Goal: Task Accomplishment & Management: Manage account settings

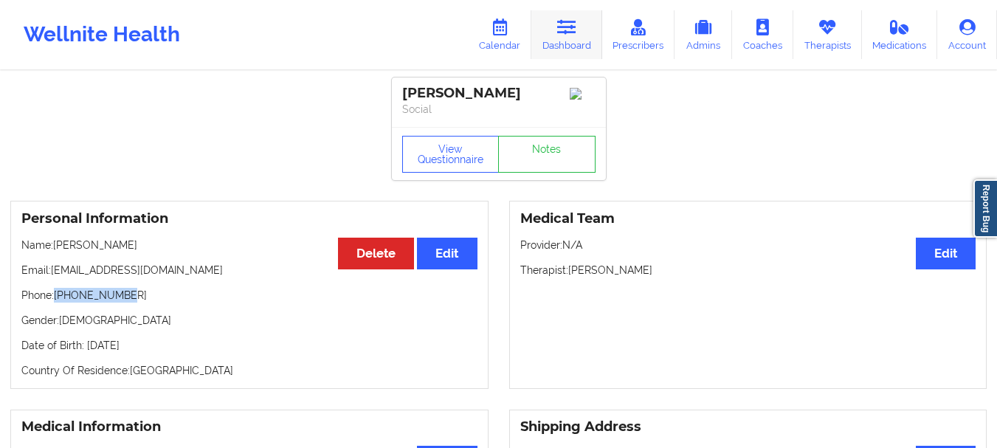
click at [564, 49] on link "Dashboard" at bounding box center [567, 34] width 71 height 49
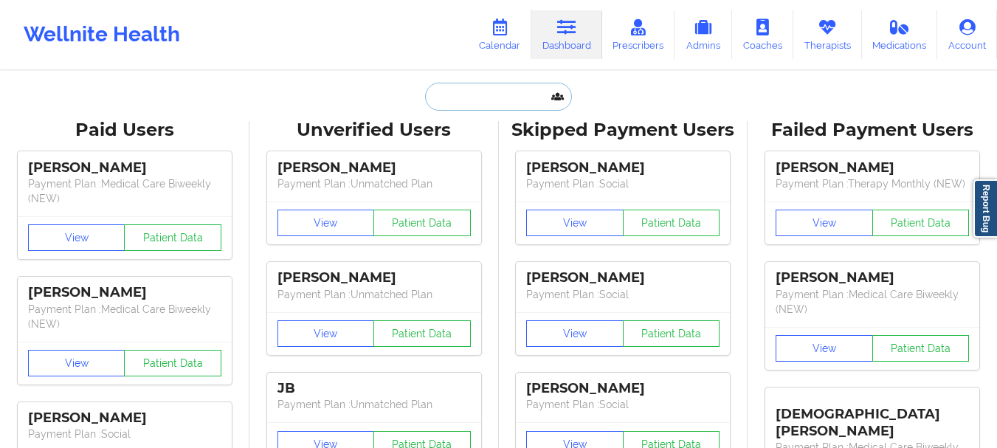
click at [492, 92] on input "text" at bounding box center [498, 97] width 146 height 28
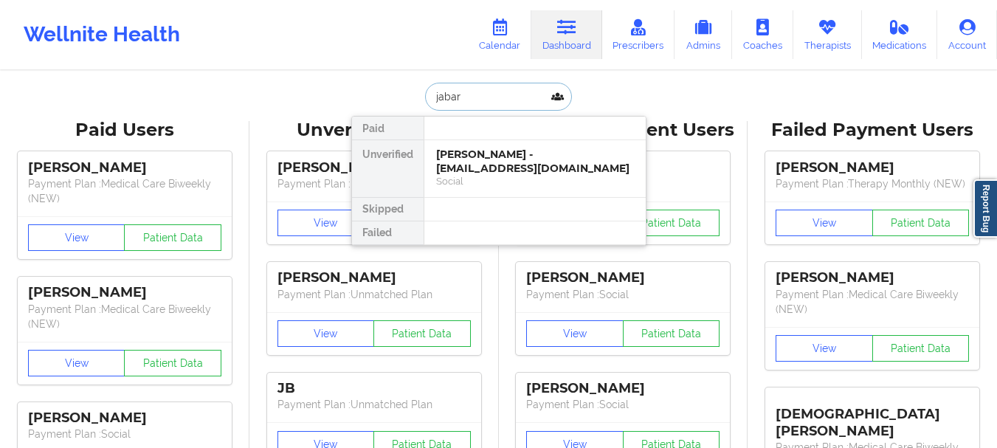
type input "jabari"
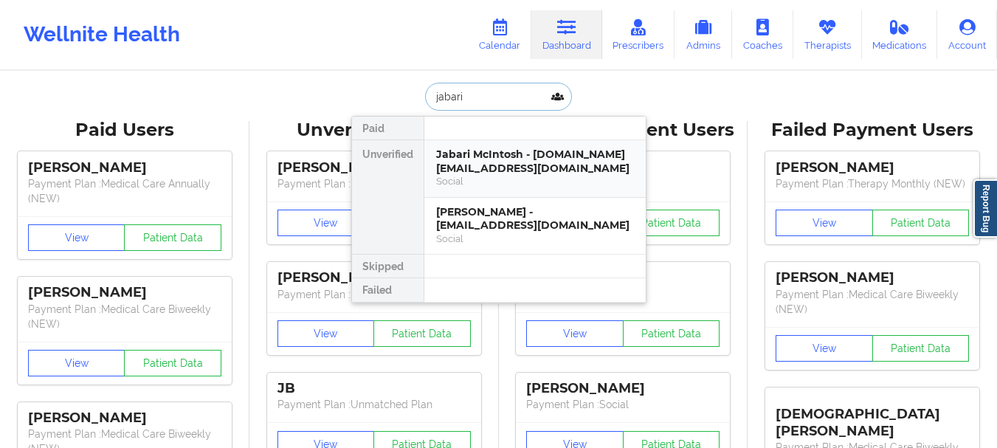
click at [507, 156] on div "Jabari McIntosh - jabari.mc@sbcglobal.net" at bounding box center [535, 161] width 198 height 27
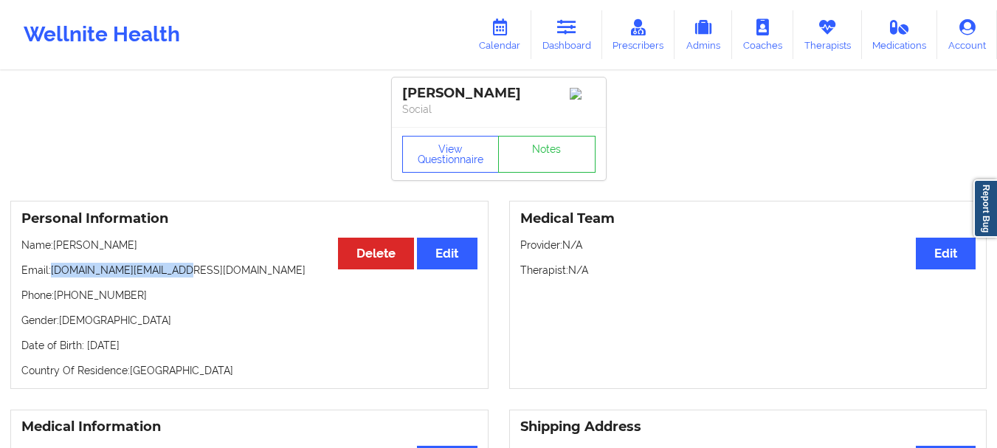
drag, startPoint x: 52, startPoint y: 275, endPoint x: 192, endPoint y: 276, distance: 140.3
click at [192, 276] on p "Email: jabari.mc@sbcglobal.net" at bounding box center [249, 270] width 456 height 15
copy p "jabari.mc@sbcglobal.net"
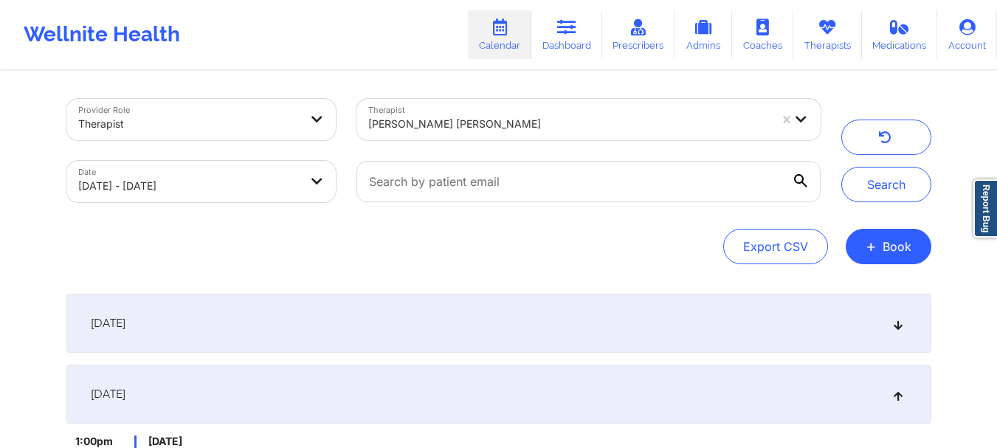
click at [476, 190] on input "text" at bounding box center [589, 181] width 464 height 41
click at [574, 187] on input "text" at bounding box center [589, 181] width 464 height 41
type input "v"
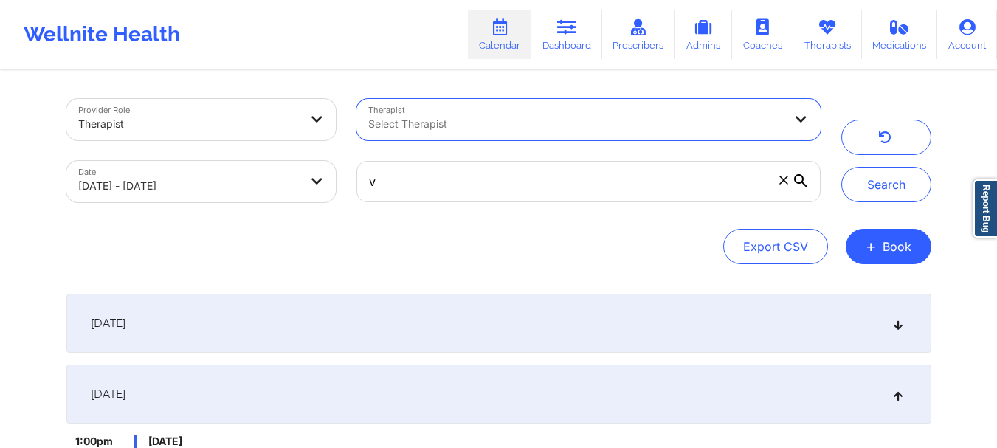
select select "2025-9"
select select "2025-10"
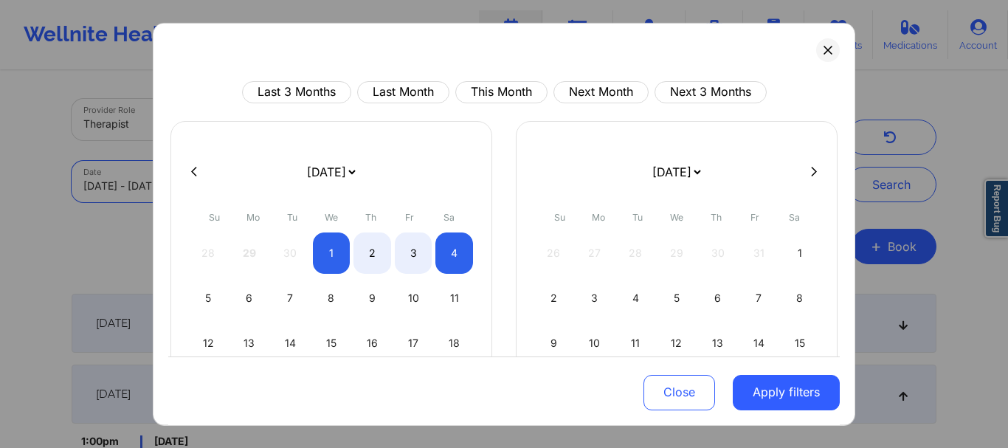
click at [271, 193] on body "Wellnite Health Calendar Dashboard Prescribers Admins Coaches Therapists Medica…" at bounding box center [504, 224] width 1008 height 448
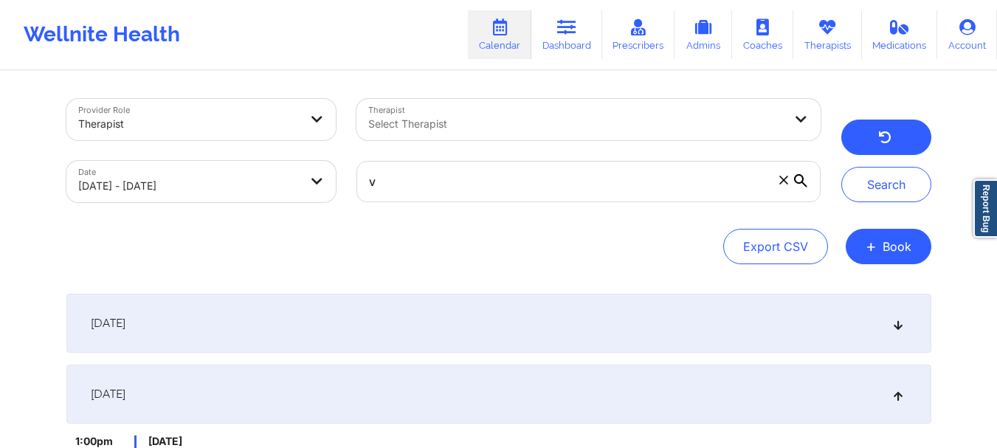
click at [913, 140] on button "button" at bounding box center [887, 137] width 90 height 35
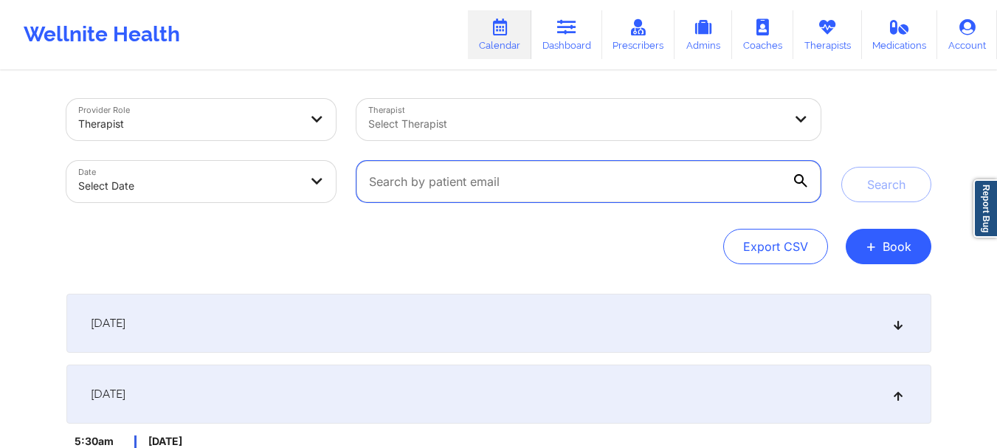
click at [690, 196] on input "text" at bounding box center [589, 181] width 464 height 41
click at [695, 168] on input "text" at bounding box center [589, 181] width 464 height 41
click at [658, 185] on input "text" at bounding box center [589, 181] width 464 height 41
paste input "frankhannah4@gmail.com"
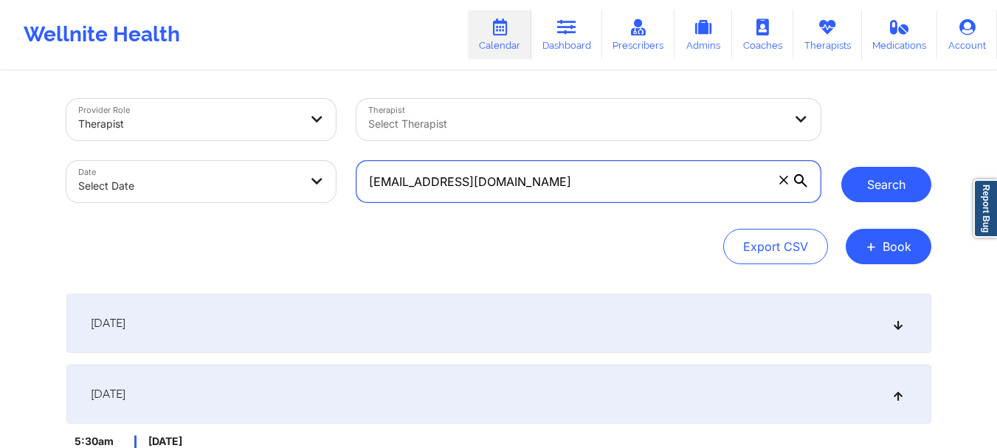
type input "frankhannah4@gmail.com"
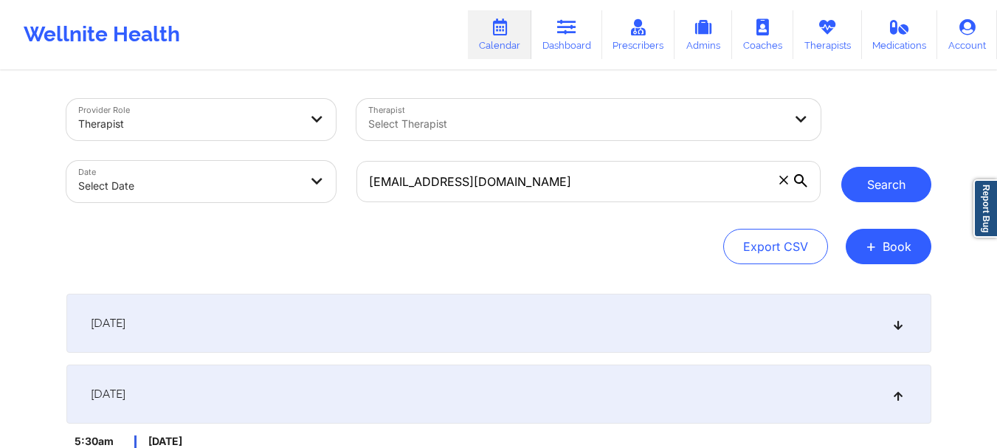
click at [874, 178] on button "Search" at bounding box center [887, 184] width 90 height 35
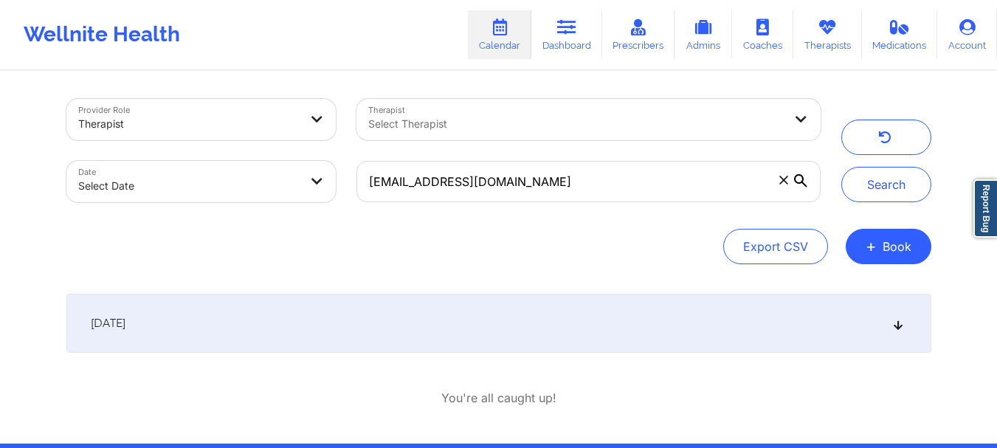
click at [572, 317] on div "[DATE]" at bounding box center [498, 323] width 865 height 59
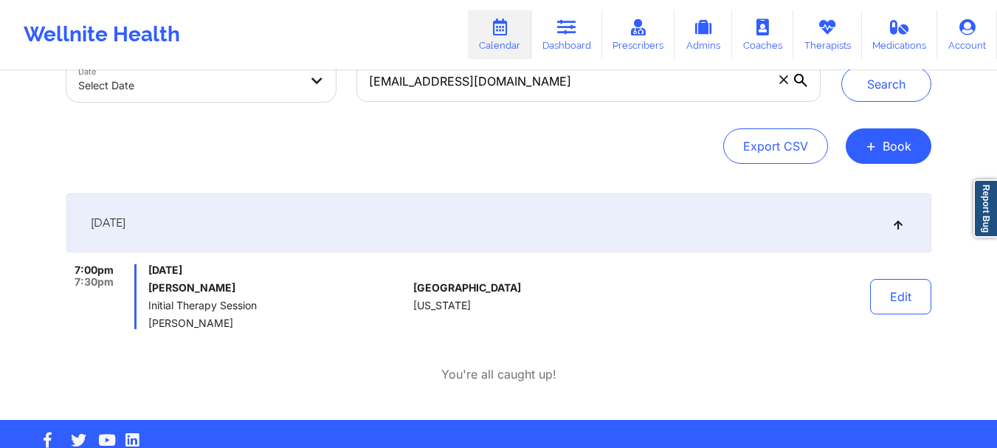
scroll to position [101, 0]
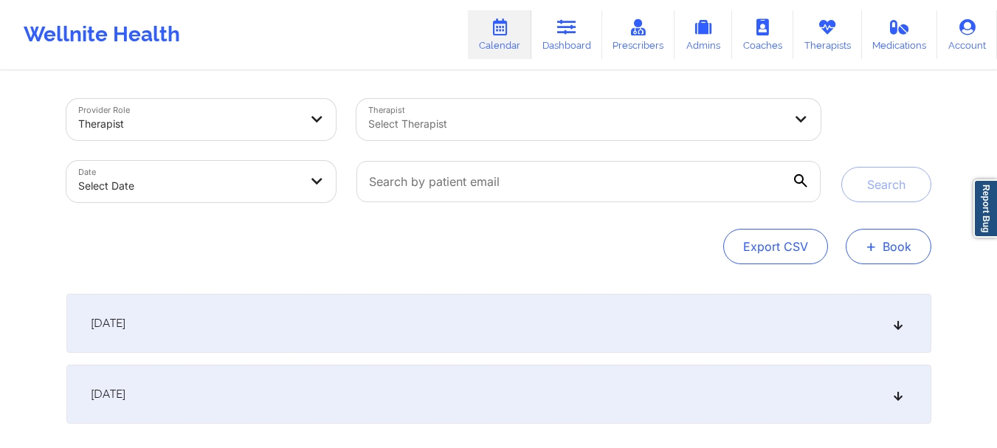
click at [908, 242] on button "+ Book" at bounding box center [889, 246] width 86 height 35
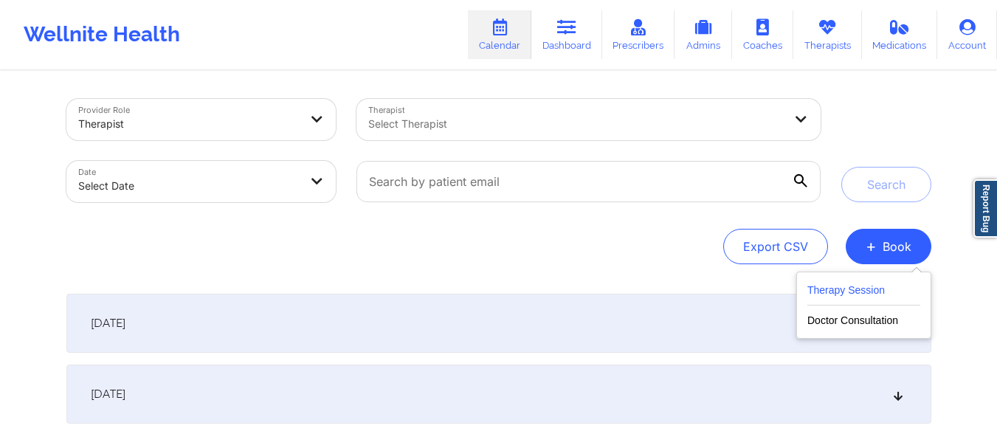
click at [845, 299] on button "Therapy Session" at bounding box center [864, 293] width 113 height 24
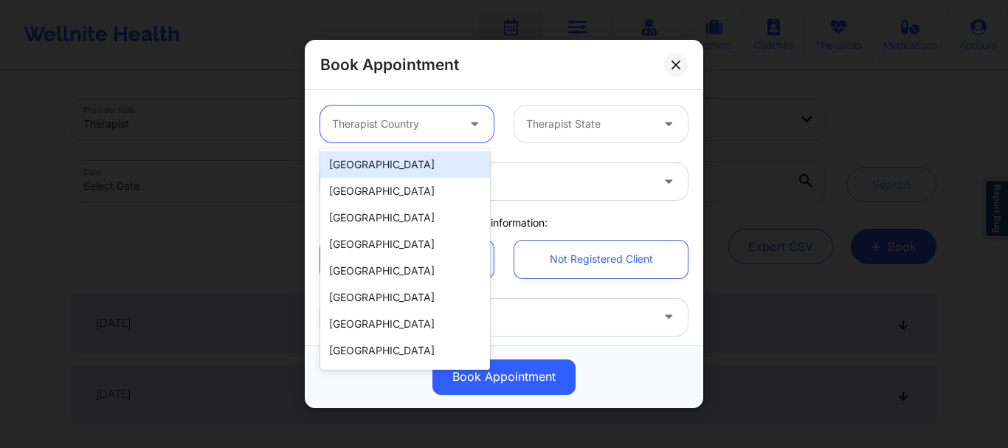
click at [393, 114] on div "Therapist Country" at bounding box center [389, 124] width 138 height 37
click at [380, 165] on div "[GEOGRAPHIC_DATA]" at bounding box center [405, 164] width 170 height 27
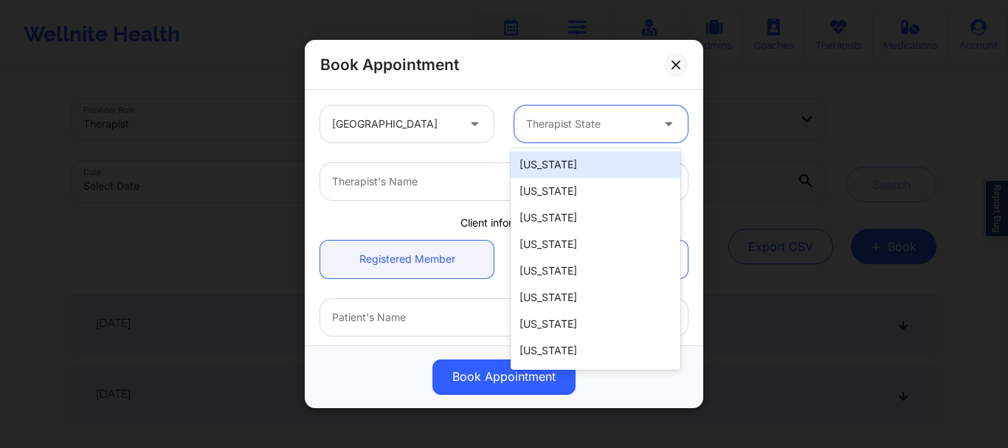
click at [553, 116] on div at bounding box center [588, 124] width 125 height 18
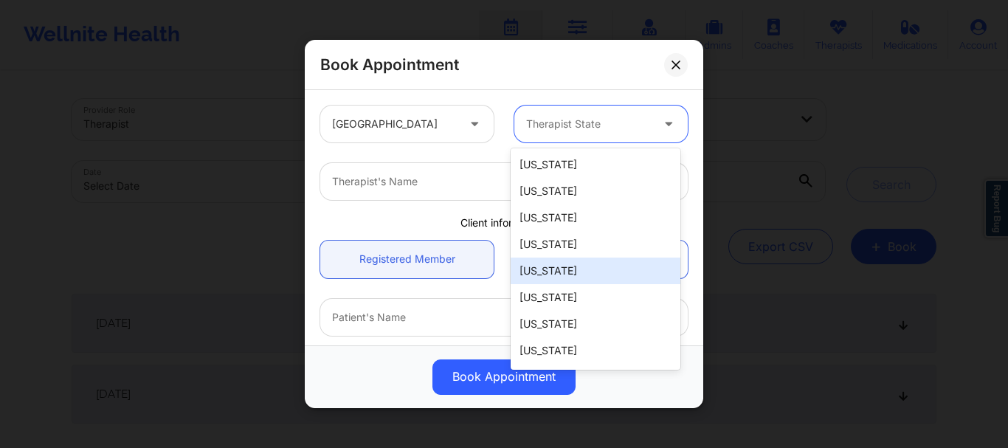
click at [568, 262] on div "[US_STATE]" at bounding box center [596, 271] width 170 height 27
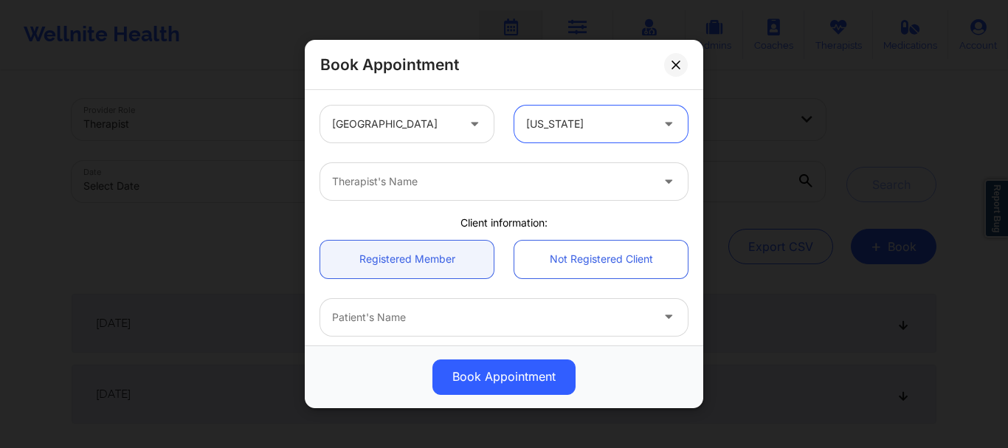
click at [374, 181] on div at bounding box center [491, 182] width 319 height 18
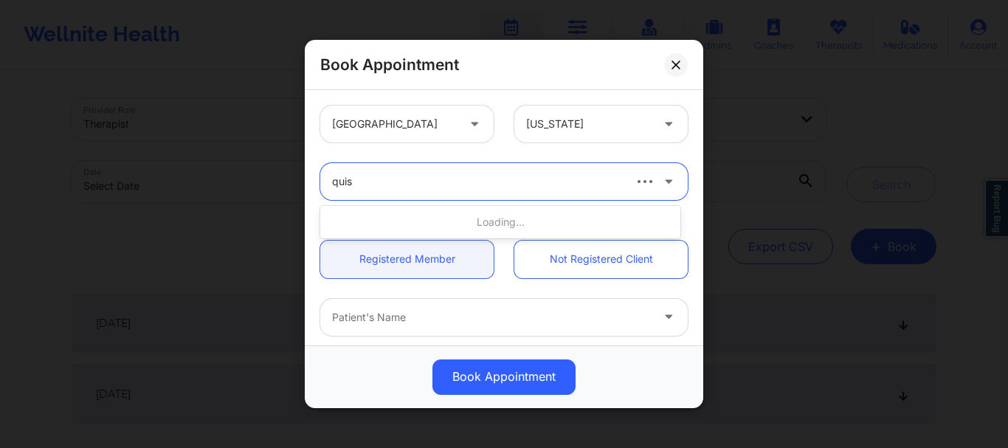
type input "quish"
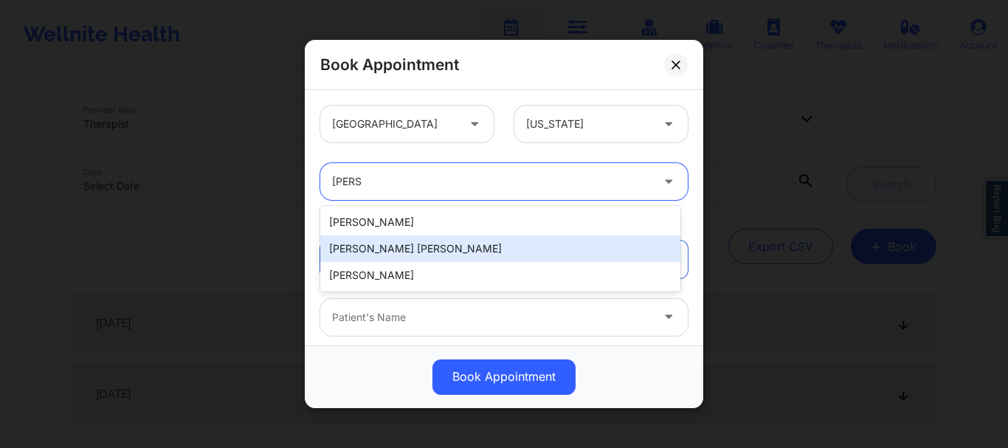
click at [392, 251] on div "Quisha Monique Castro" at bounding box center [500, 249] width 360 height 27
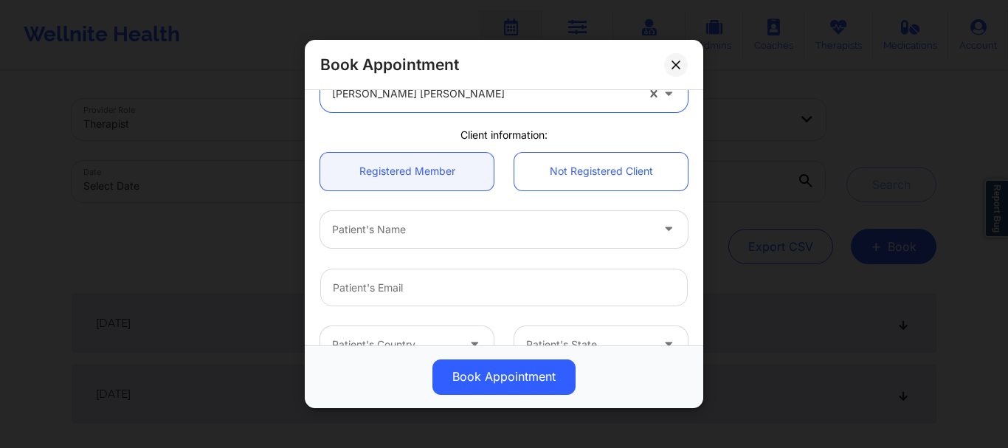
scroll to position [90, 0]
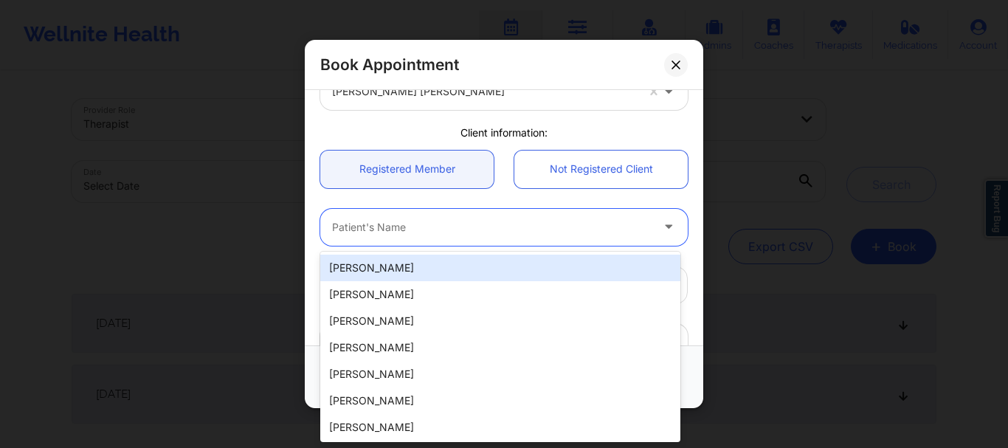
click at [397, 243] on div "Patient's Name" at bounding box center [486, 227] width 332 height 37
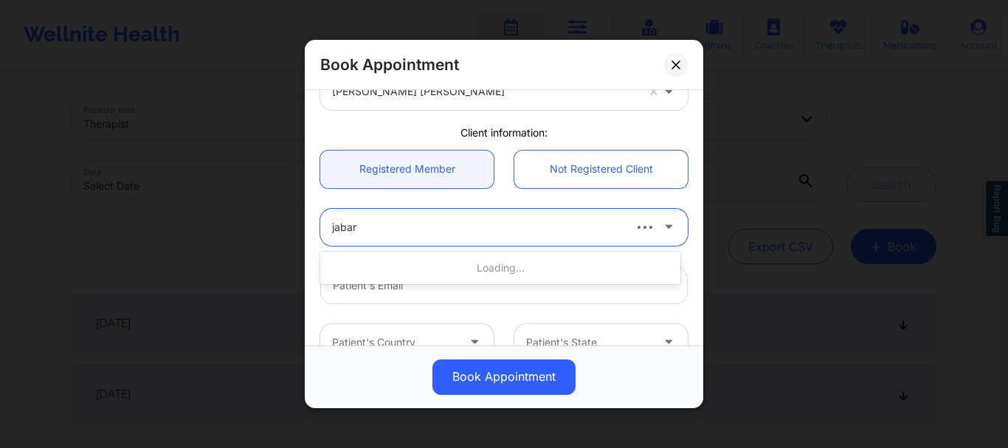
type input "jabari"
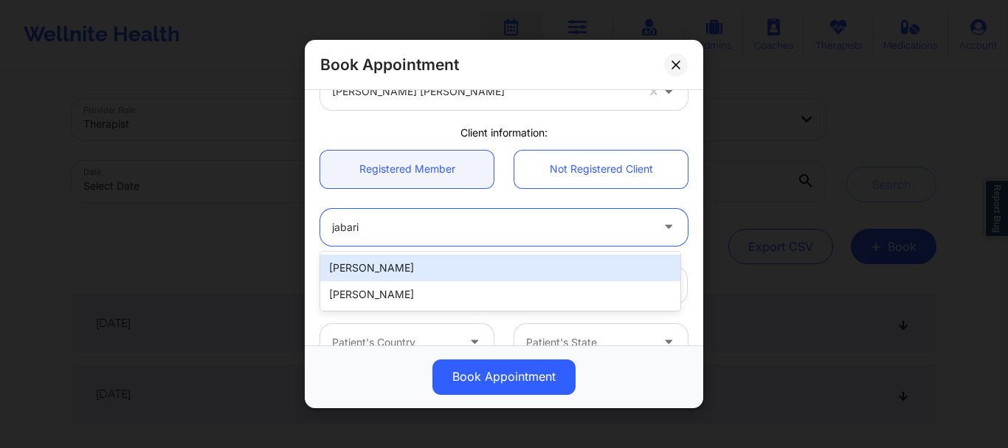
click at [403, 272] on div "Jabari McIntosh" at bounding box center [500, 268] width 360 height 27
type input "jabari.mc@sbcglobal.net"
type input "+13526820346"
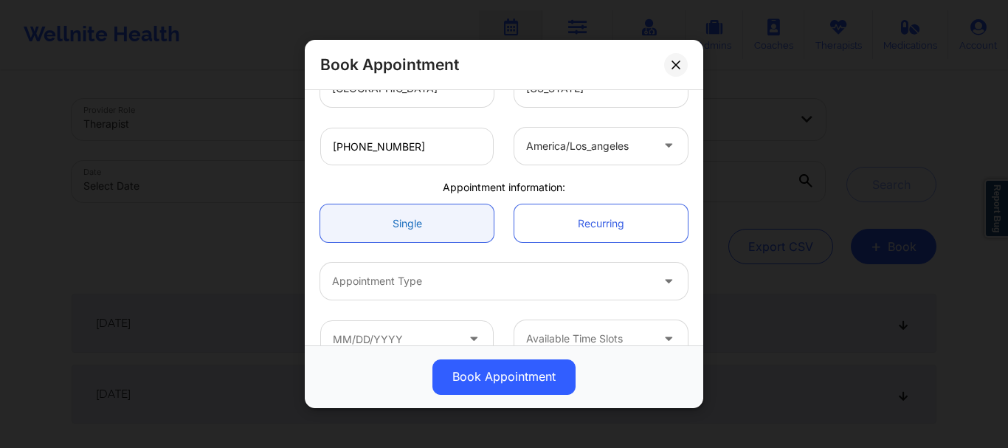
scroll to position [371, 0]
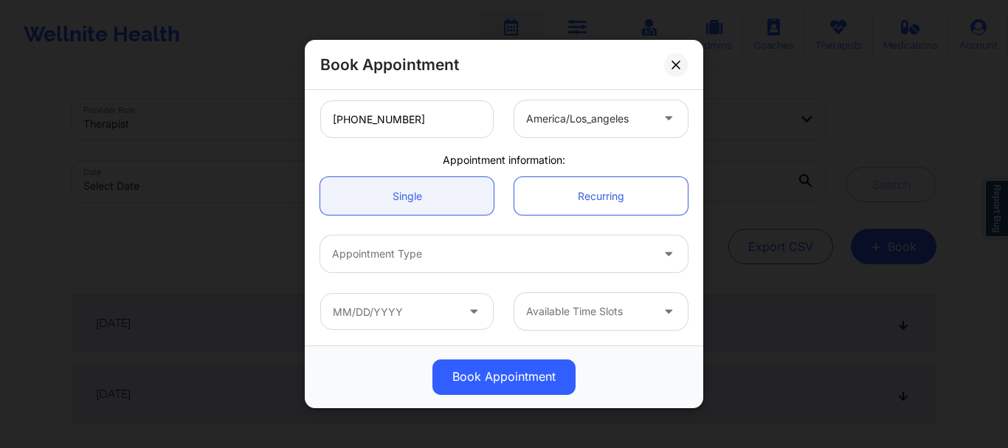
click at [416, 255] on div at bounding box center [491, 255] width 319 height 18
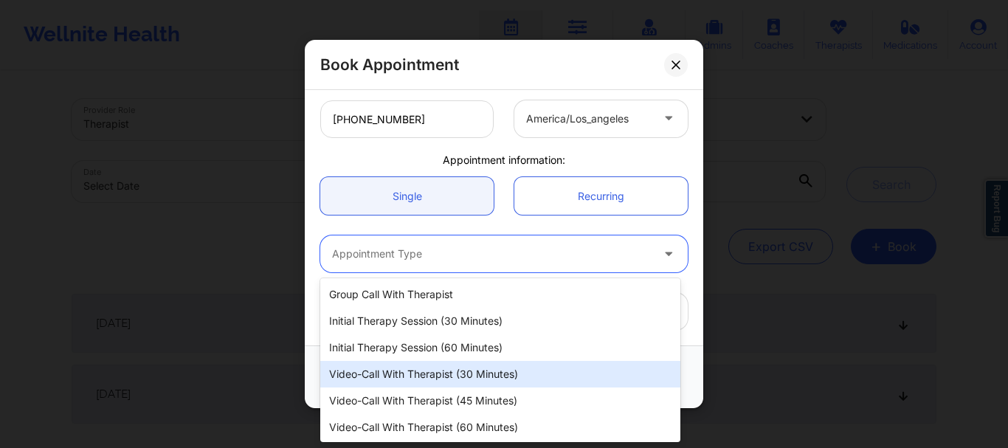
scroll to position [28, 0]
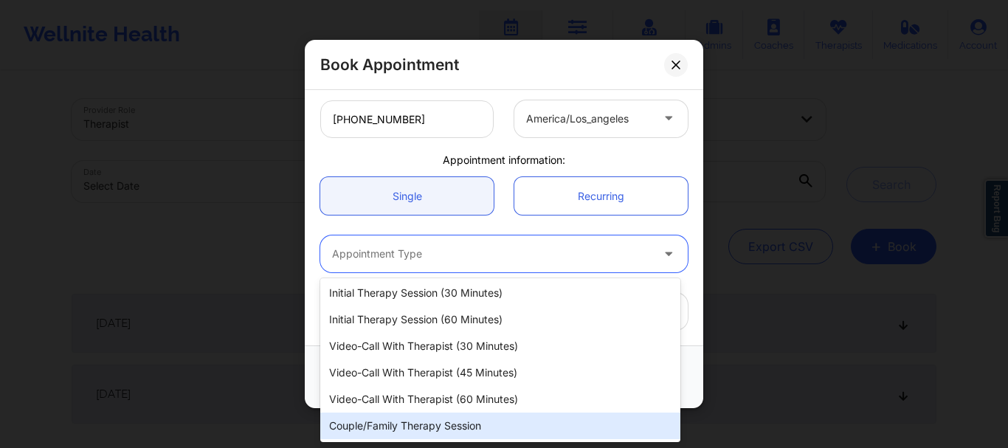
click at [400, 437] on div "Couple/Family Therapy Session" at bounding box center [500, 426] width 360 height 27
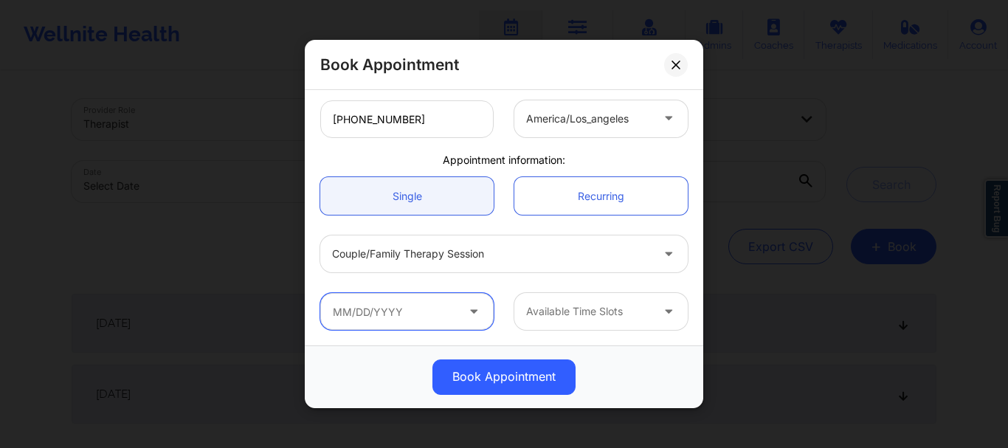
click at [415, 317] on input "text" at bounding box center [406, 311] width 173 height 37
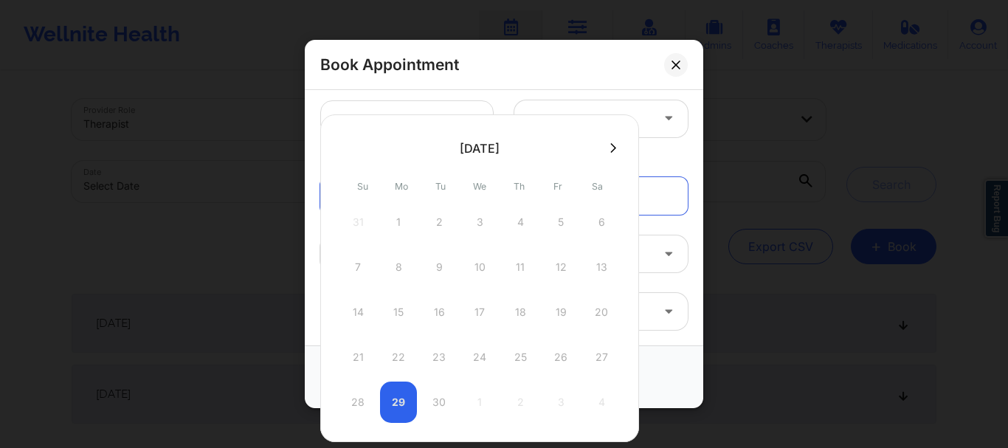
click at [611, 154] on button at bounding box center [613, 148] width 15 height 13
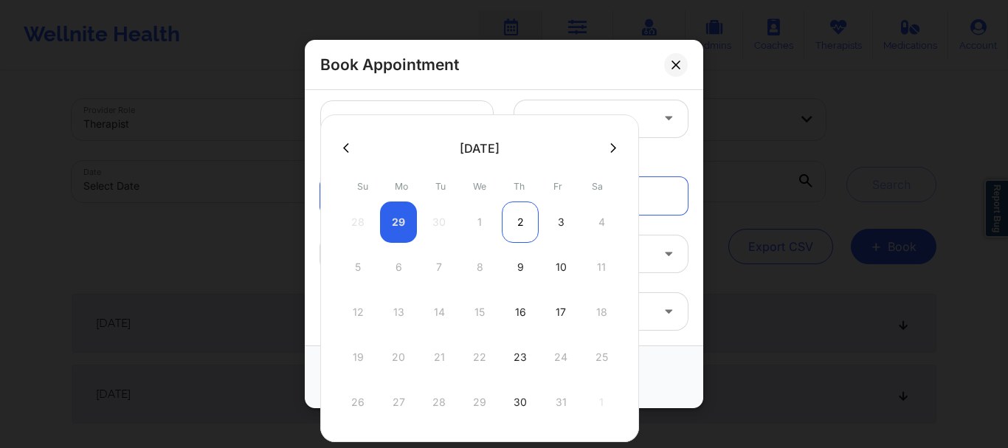
click at [527, 221] on div "2" at bounding box center [520, 222] width 37 height 41
type input "10/02/2025"
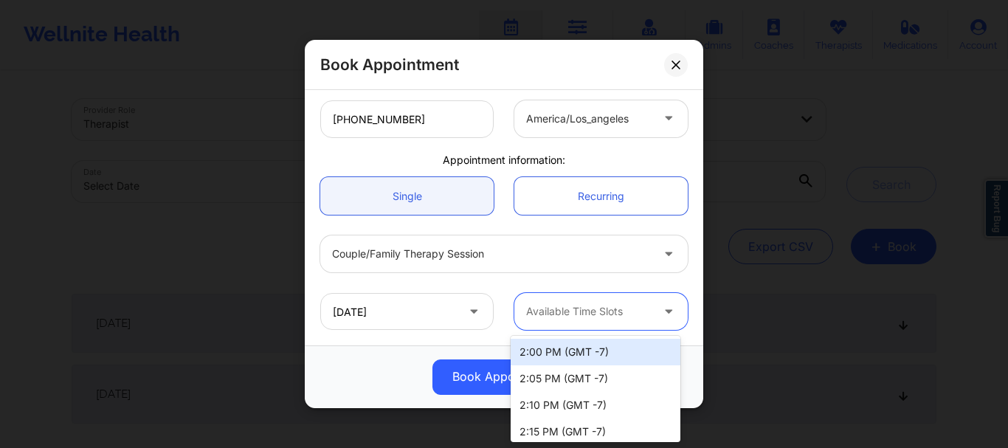
click at [551, 320] on div "Available Time Slots" at bounding box center [584, 311] width 138 height 37
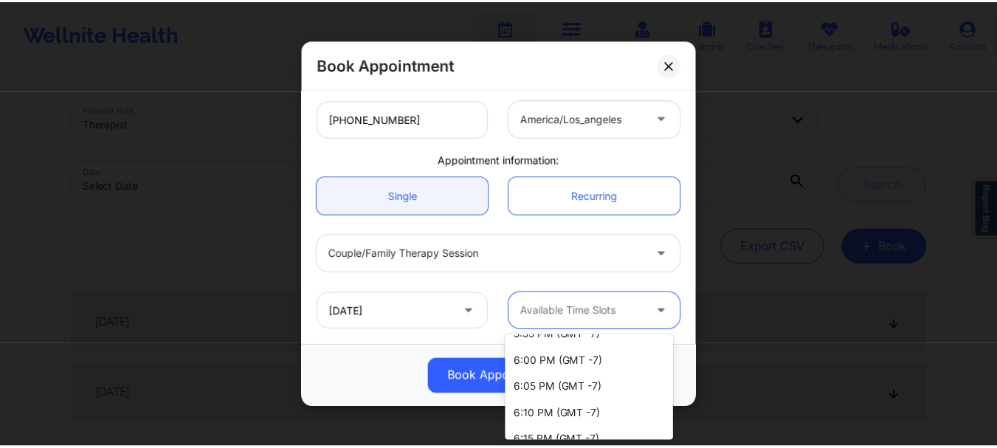
scroll to position [796, 0]
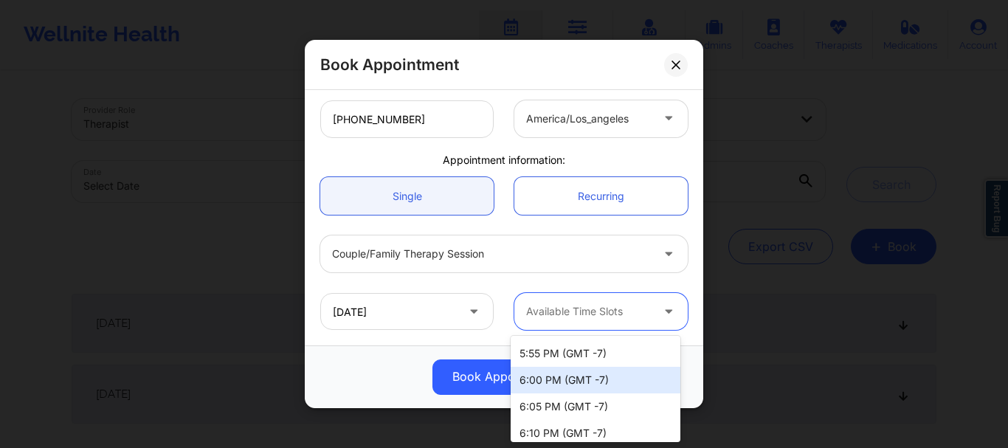
click at [566, 385] on div "6:00 PM (GMT -7)" at bounding box center [596, 380] width 170 height 27
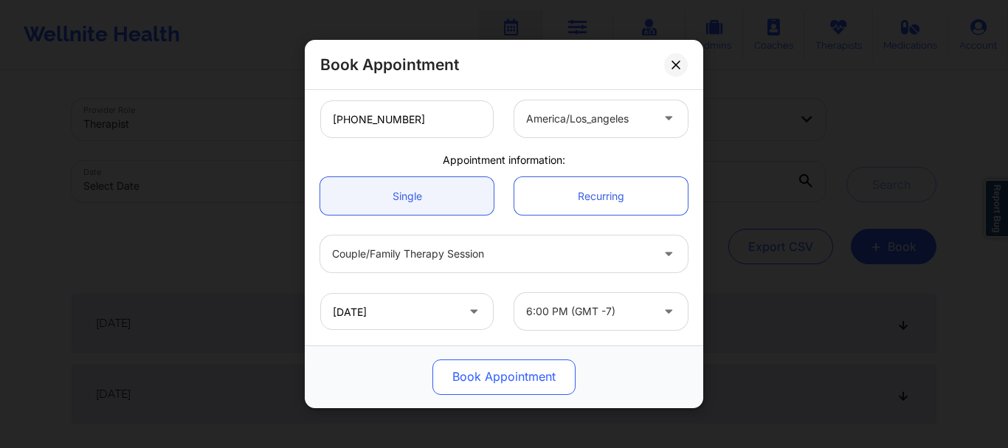
click at [499, 376] on button "Book Appointment" at bounding box center [504, 377] width 143 height 35
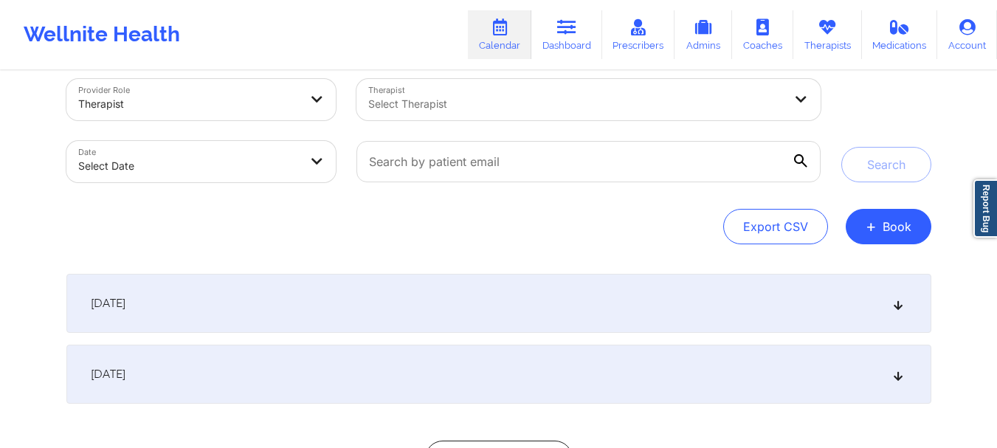
scroll to position [0, 0]
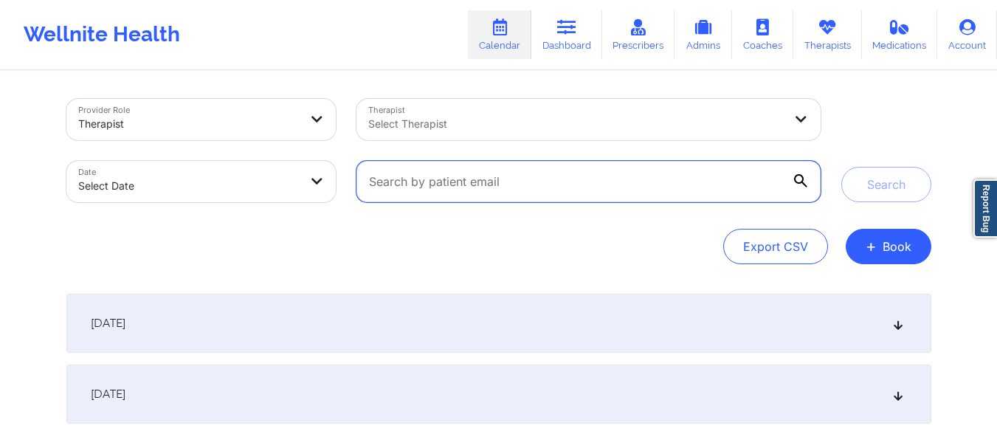
click at [418, 182] on input "text" at bounding box center [589, 181] width 464 height 41
type input "v"
paste input "jabari.mc@sbcglobal.net"
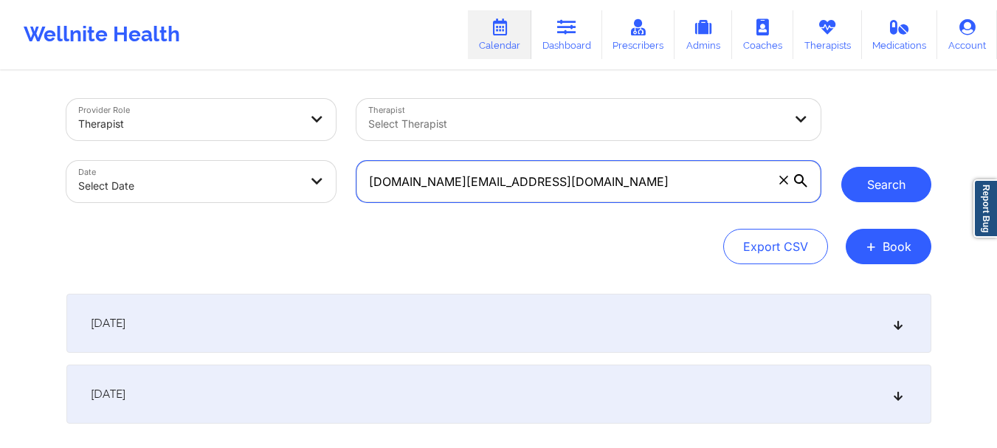
type input "jabari.mc@sbcglobal.net"
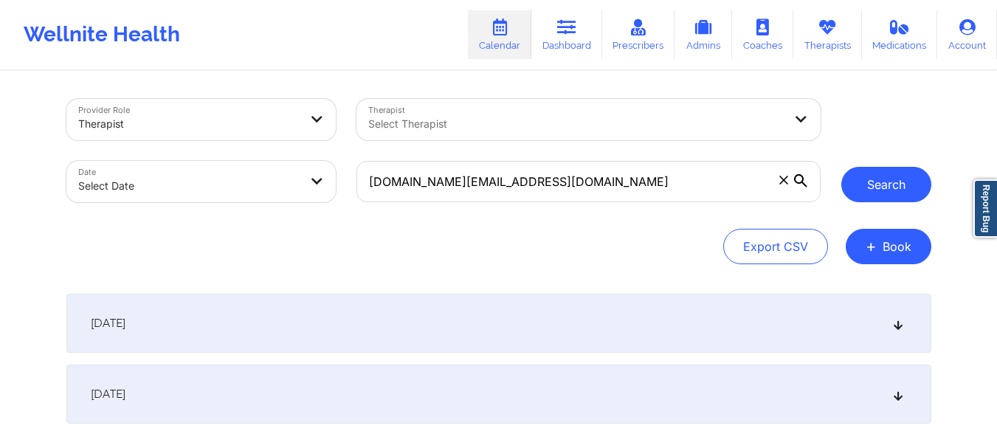
click at [883, 191] on button "Search" at bounding box center [887, 184] width 90 height 35
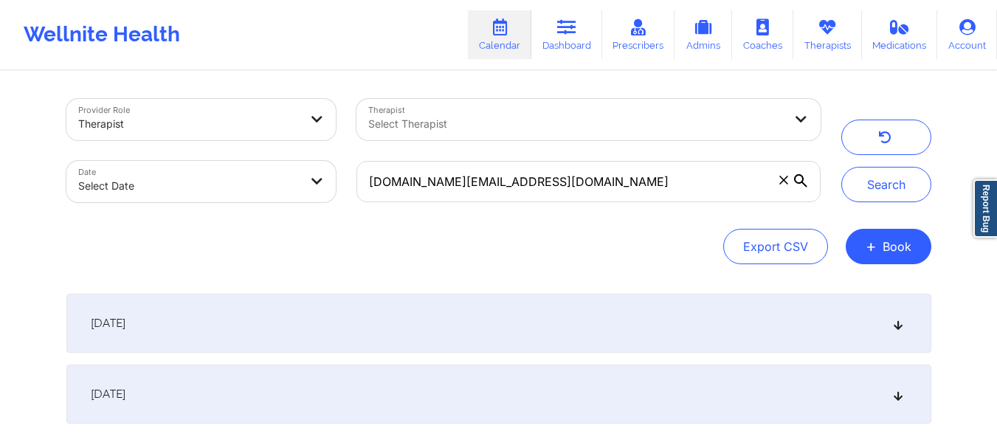
scroll to position [126, 0]
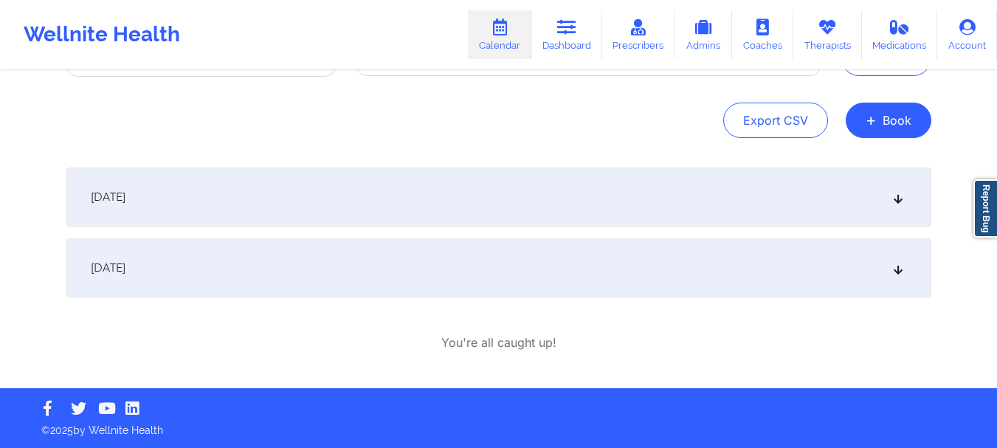
click at [506, 258] on div "October 2, 2025" at bounding box center [498, 267] width 865 height 59
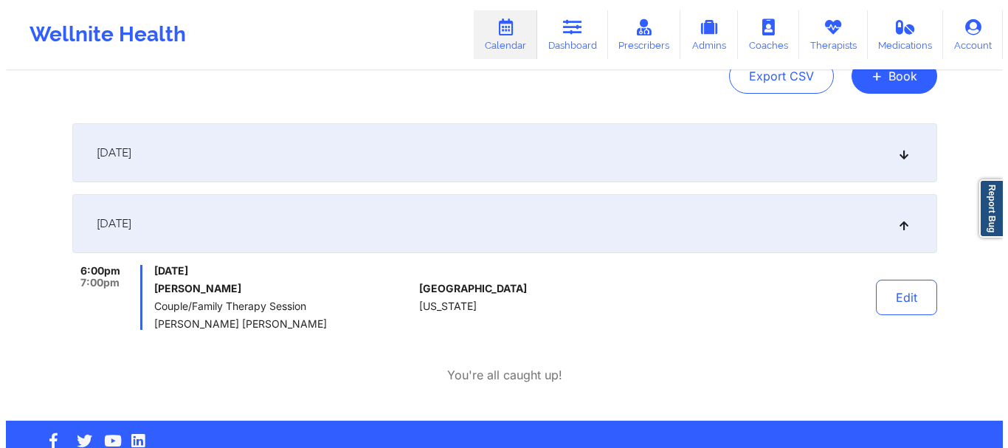
scroll to position [170, 0]
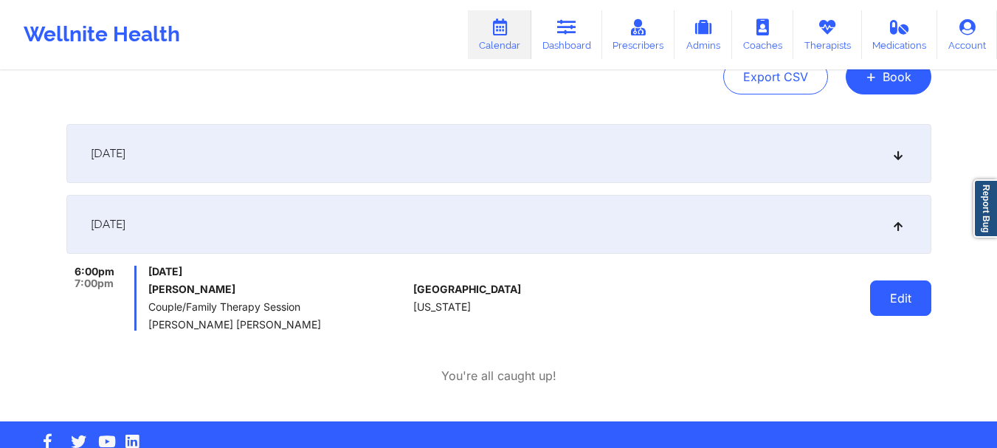
click at [900, 305] on button "Edit" at bounding box center [900, 298] width 61 height 35
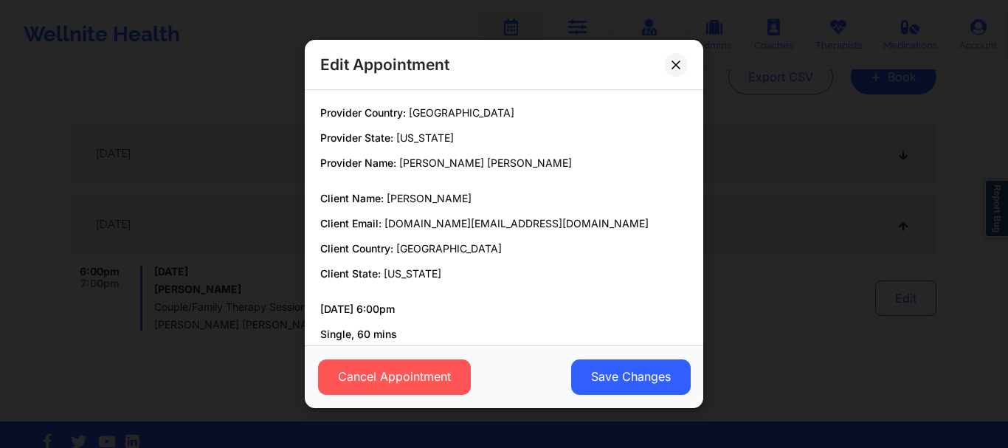
click at [379, 336] on p "Single, 60 mins" at bounding box center [504, 334] width 368 height 15
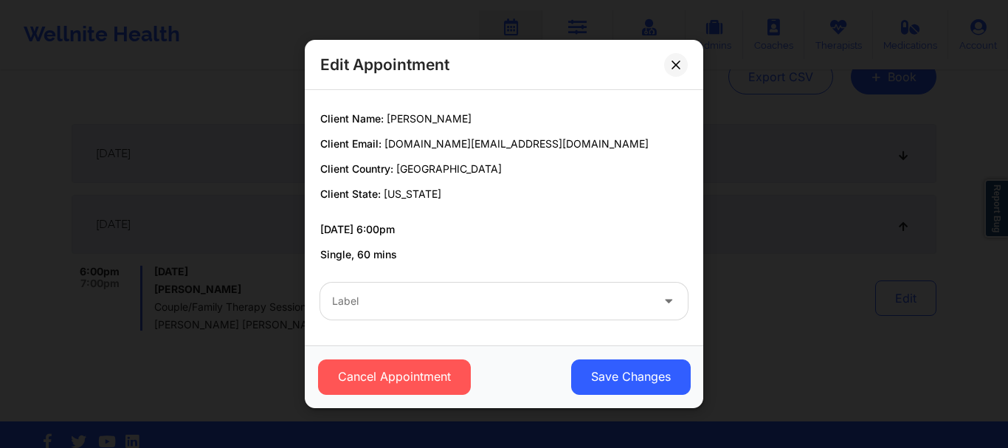
click at [427, 291] on div "Label" at bounding box center [486, 301] width 332 height 37
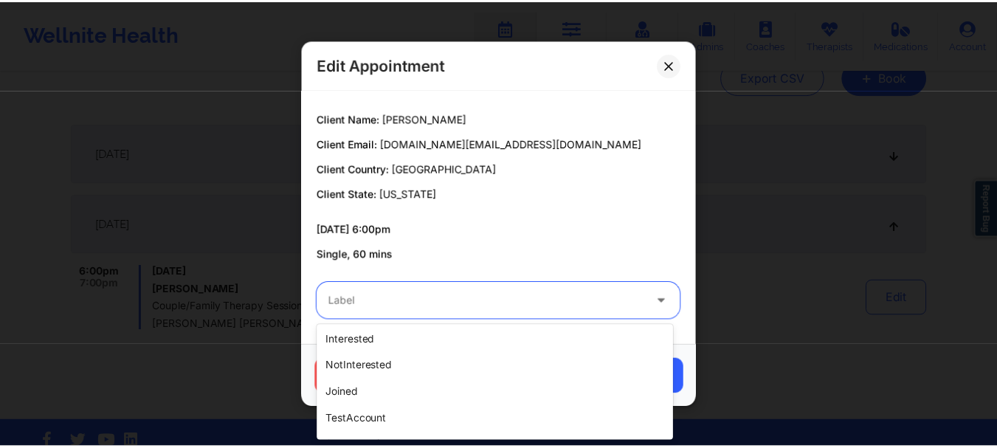
scroll to position [454, 0]
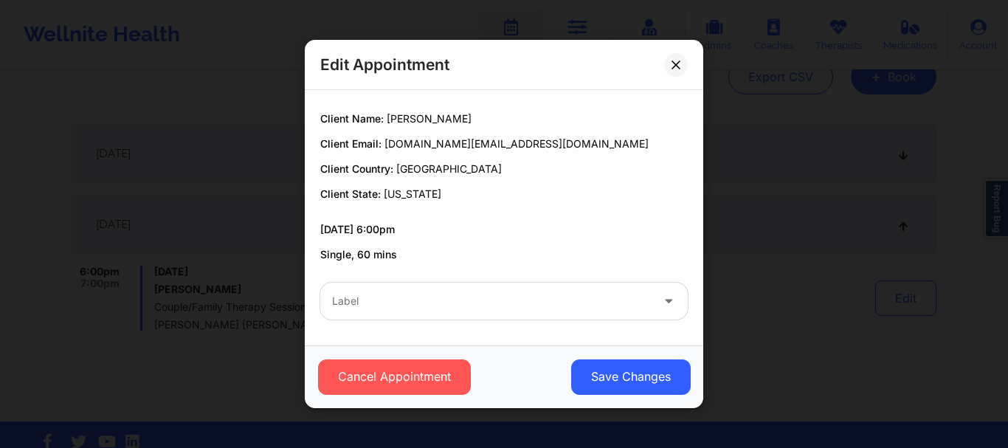
click at [482, 211] on div "Provider Country: United States Provider State: California Provider Name: Quish…" at bounding box center [504, 144] width 388 height 236
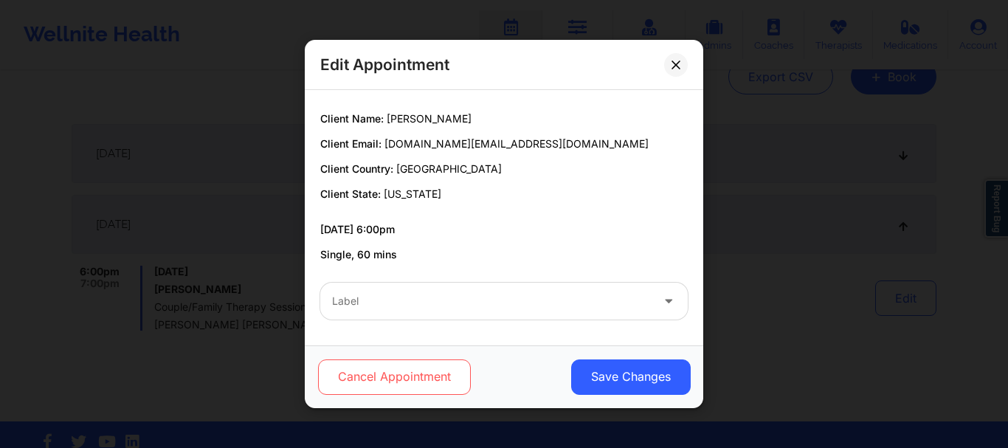
click at [417, 368] on button "Cancel Appointment" at bounding box center [394, 377] width 153 height 35
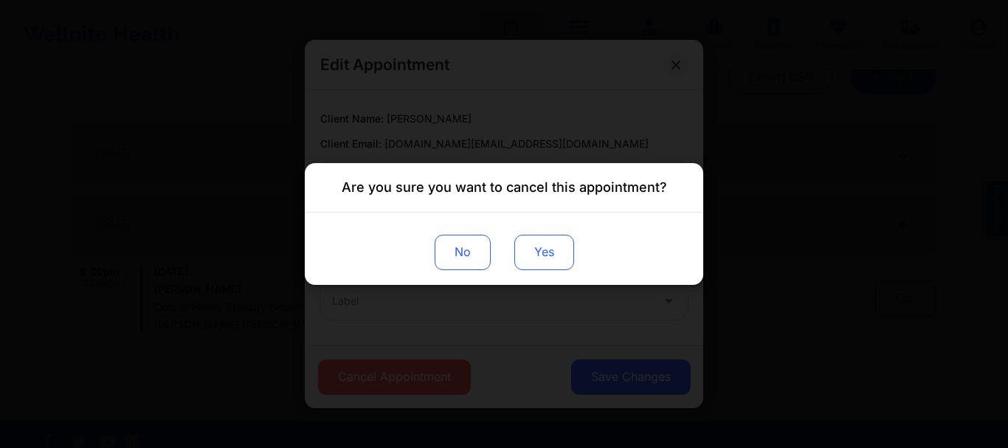
click at [549, 256] on button "Yes" at bounding box center [545, 252] width 60 height 35
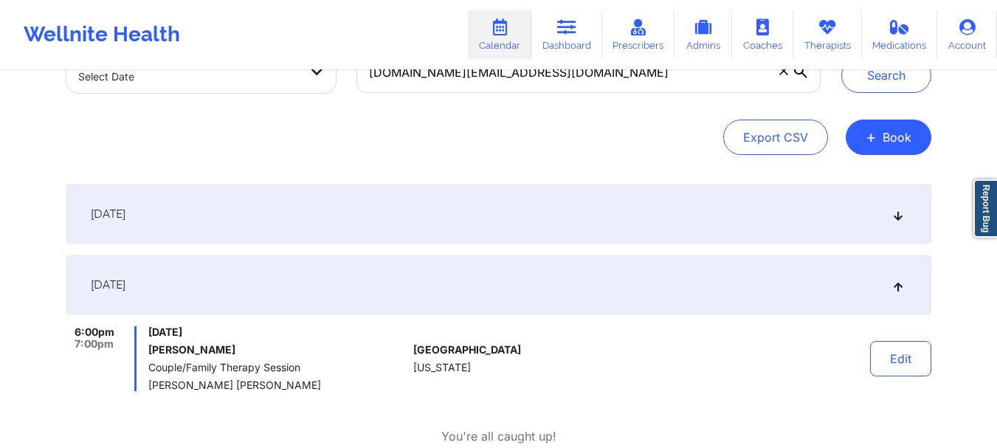
scroll to position [0, 0]
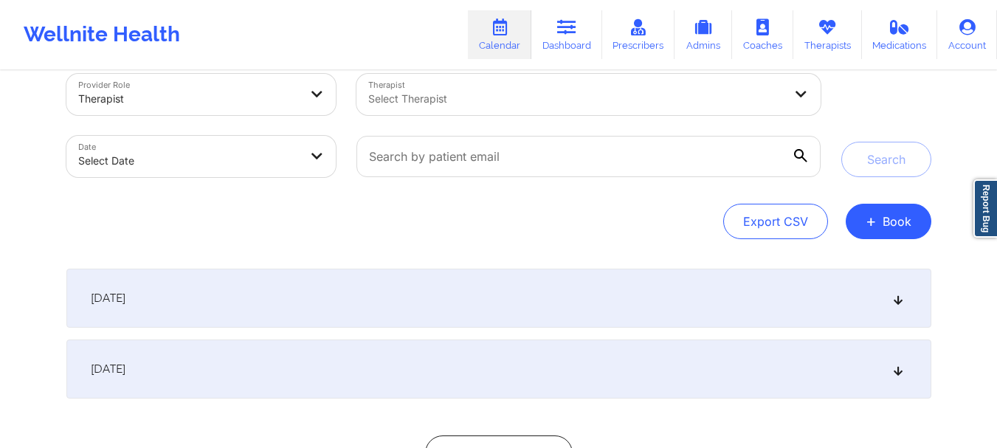
scroll to position [13, 0]
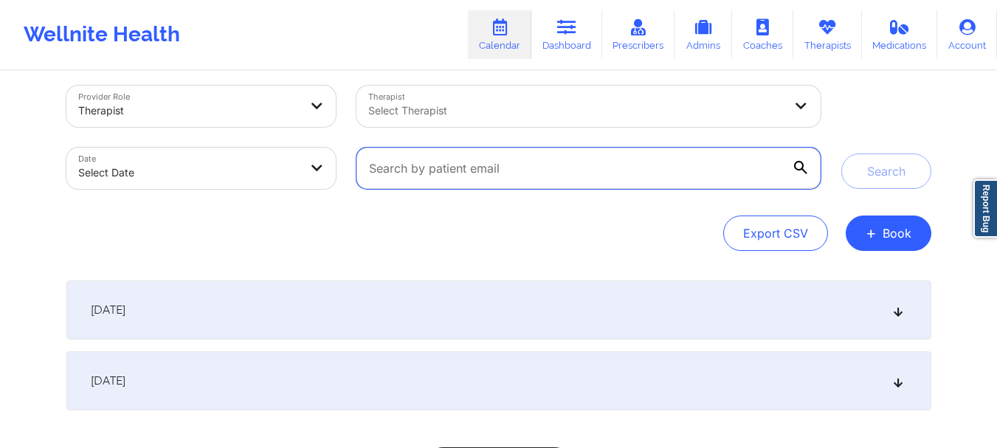
paste input "jabari.mc@sbcglobal.net"
click at [604, 165] on input "jabari.mc@sbcglobal.net" at bounding box center [589, 168] width 464 height 41
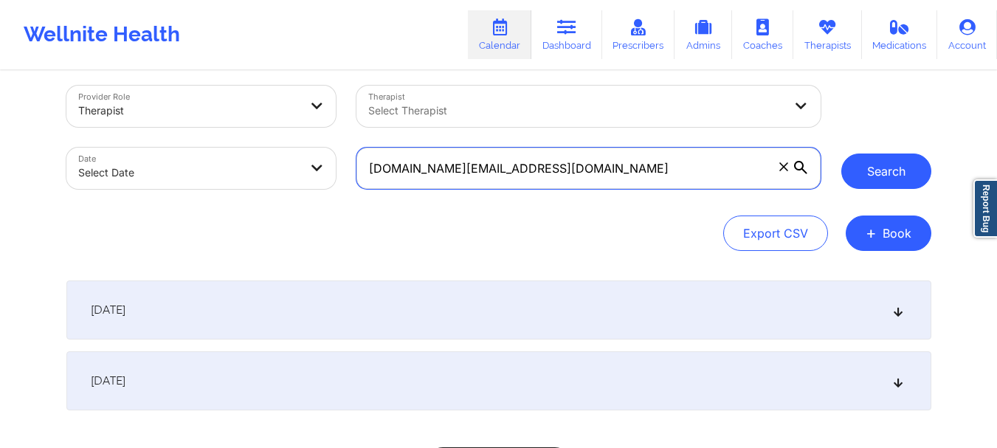
type input "[DOMAIN_NAME][EMAIL_ADDRESS][DOMAIN_NAME]"
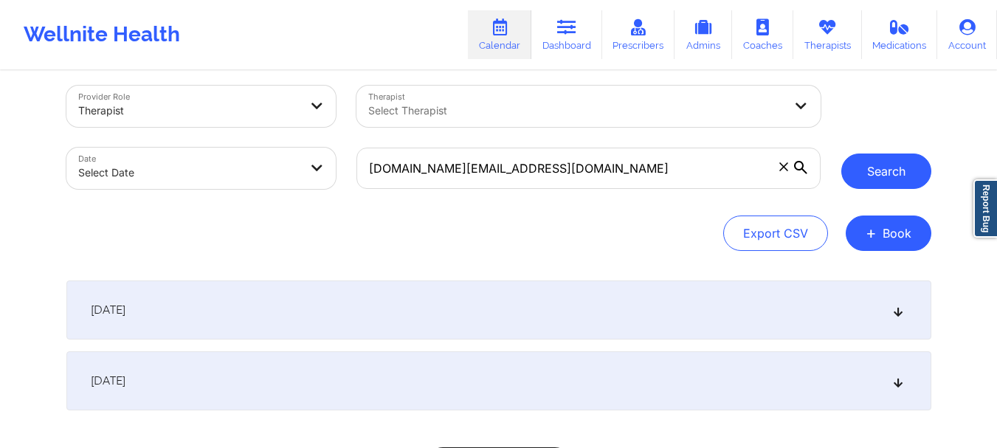
click at [878, 171] on button "Search" at bounding box center [887, 171] width 90 height 35
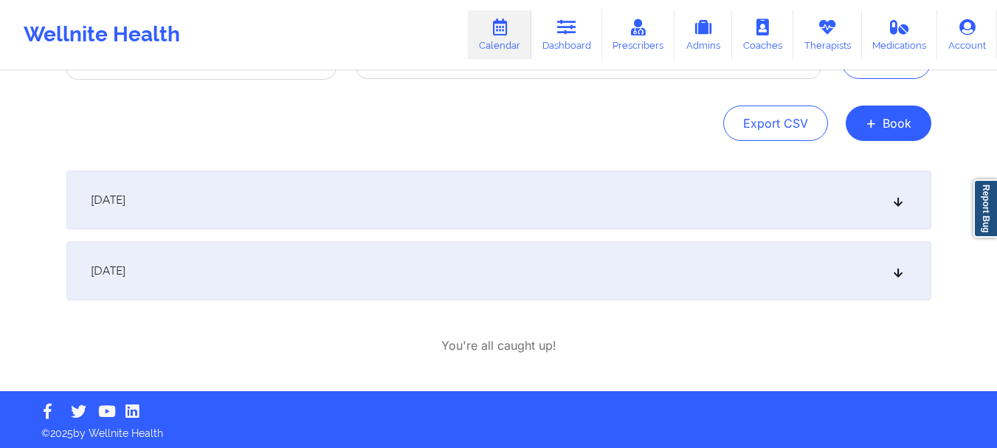
scroll to position [126, 0]
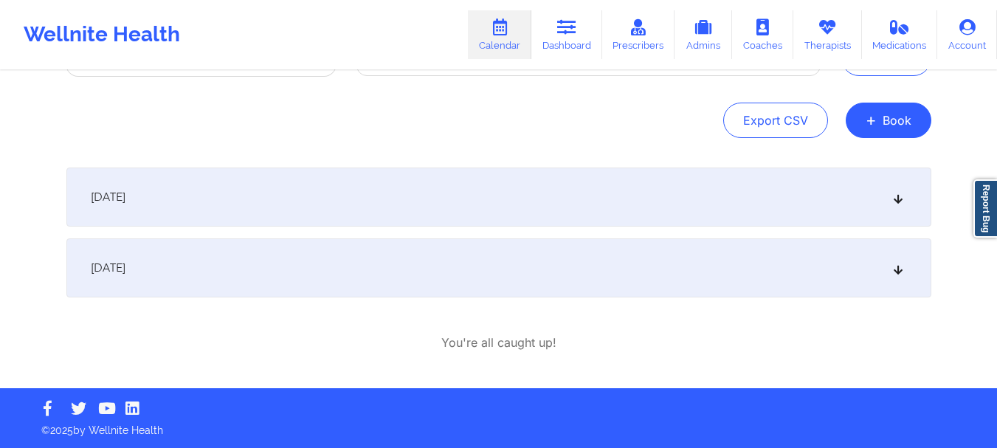
click at [464, 285] on div "[DATE]" at bounding box center [498, 267] width 865 height 59
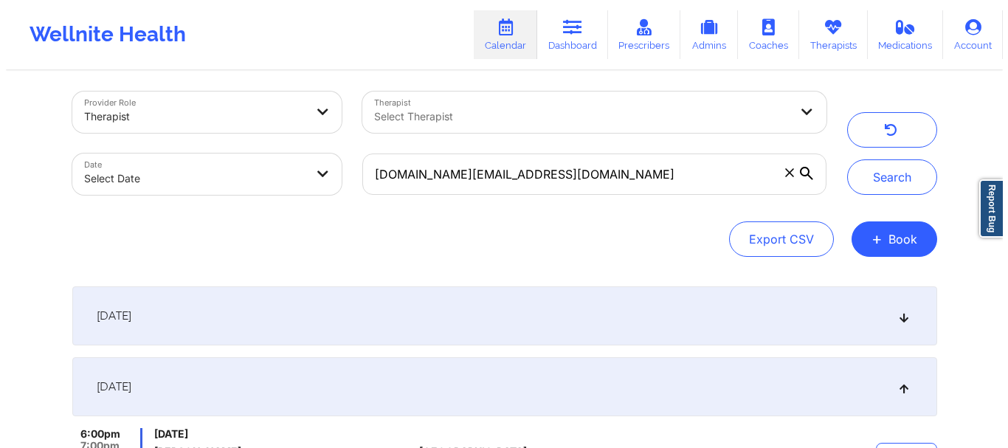
scroll to position [0, 0]
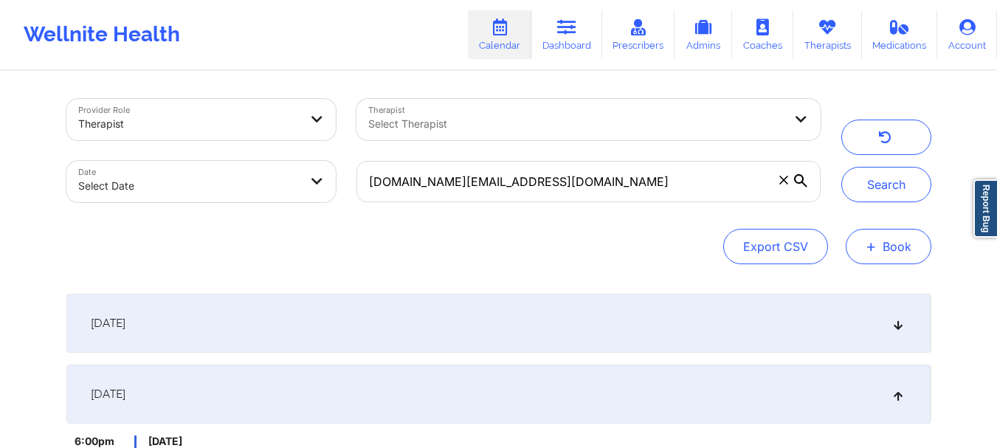
click at [890, 237] on button "+ Book" at bounding box center [889, 246] width 86 height 35
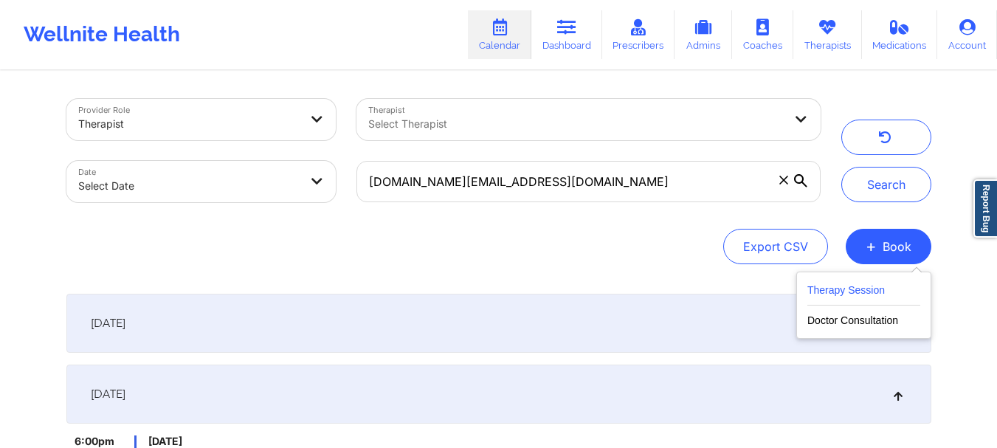
click at [834, 283] on button "Therapy Session" at bounding box center [864, 293] width 113 height 24
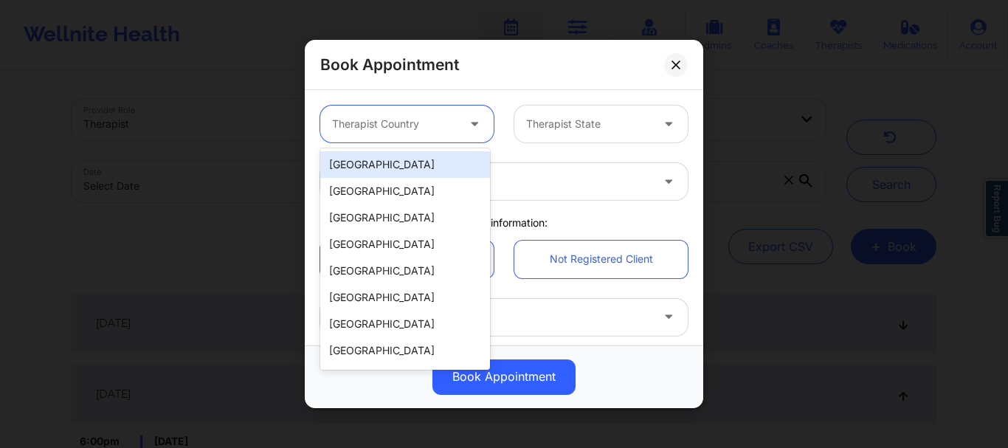
click at [402, 133] on div "Therapist Country" at bounding box center [389, 124] width 138 height 37
click at [382, 171] on div "[GEOGRAPHIC_DATA]" at bounding box center [405, 164] width 170 height 27
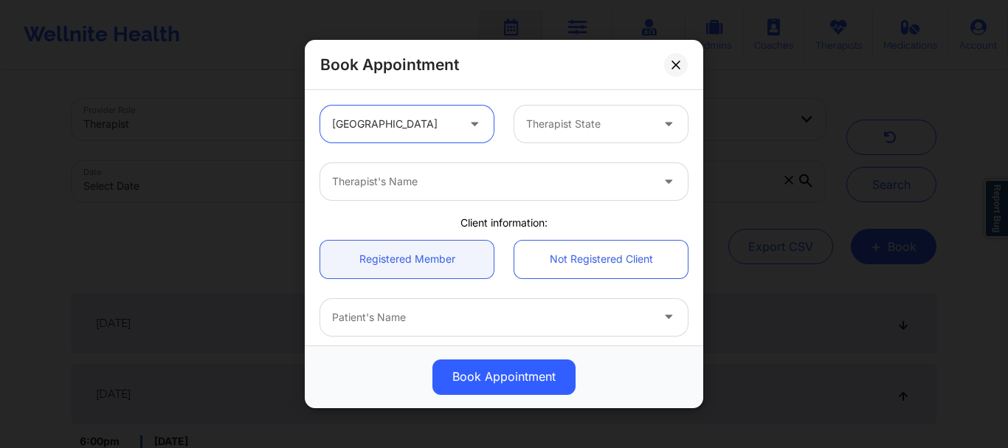
click at [566, 130] on div at bounding box center [588, 124] width 125 height 18
type input "c"
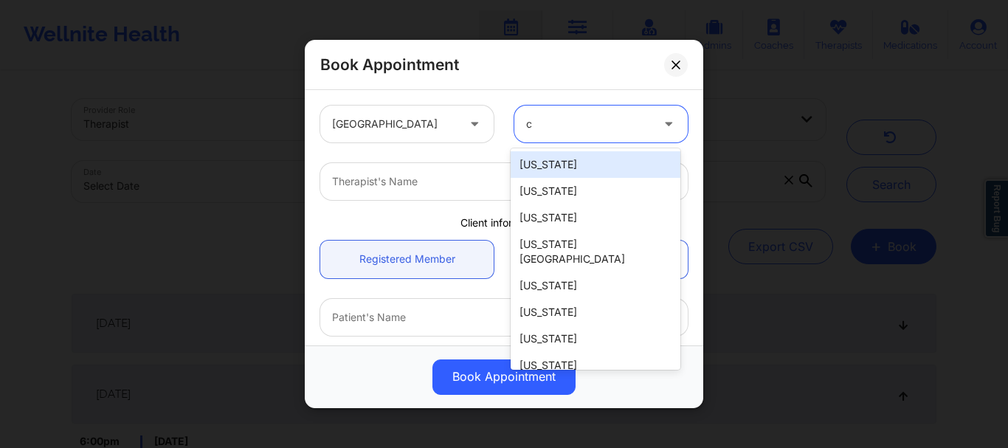
click at [566, 165] on div "[US_STATE]" at bounding box center [596, 164] width 170 height 27
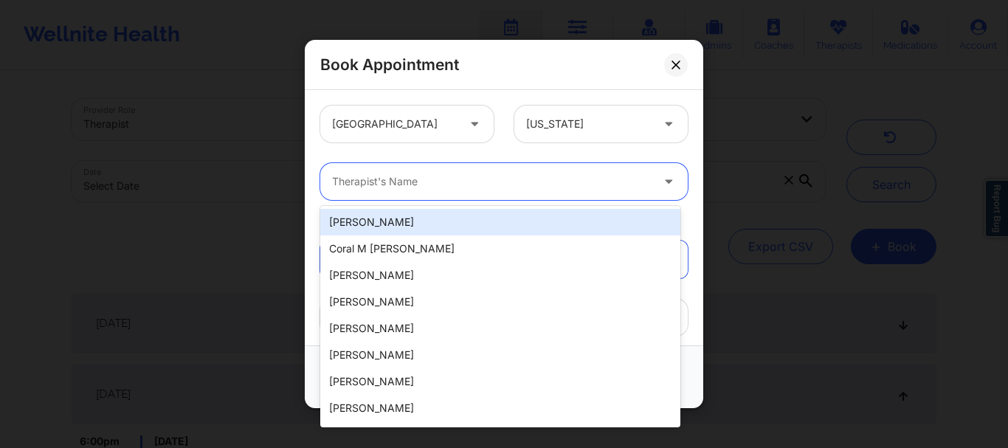
click at [488, 190] on div at bounding box center [491, 182] width 319 height 18
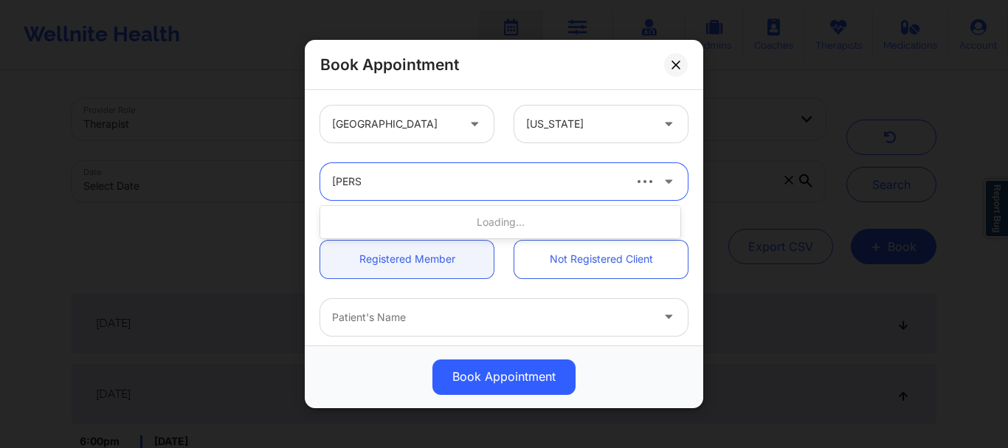
type input "quisha"
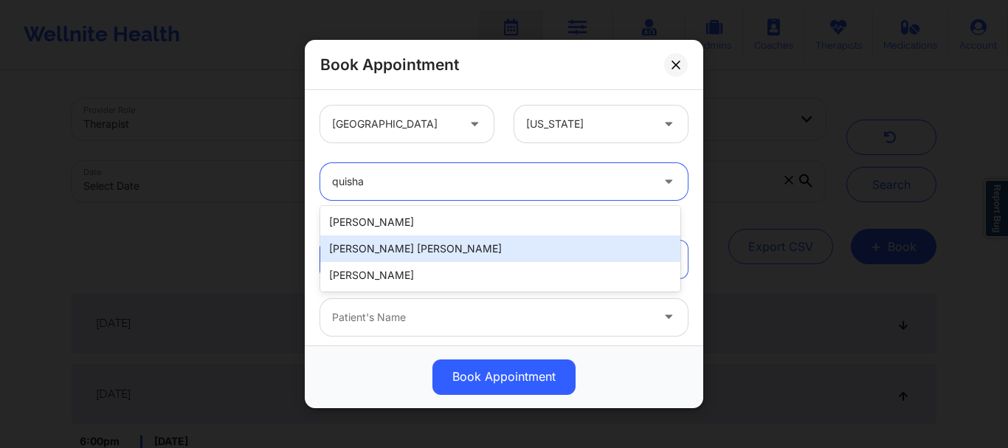
click at [439, 236] on div "[PERSON_NAME] [PERSON_NAME]" at bounding box center [500, 249] width 360 height 27
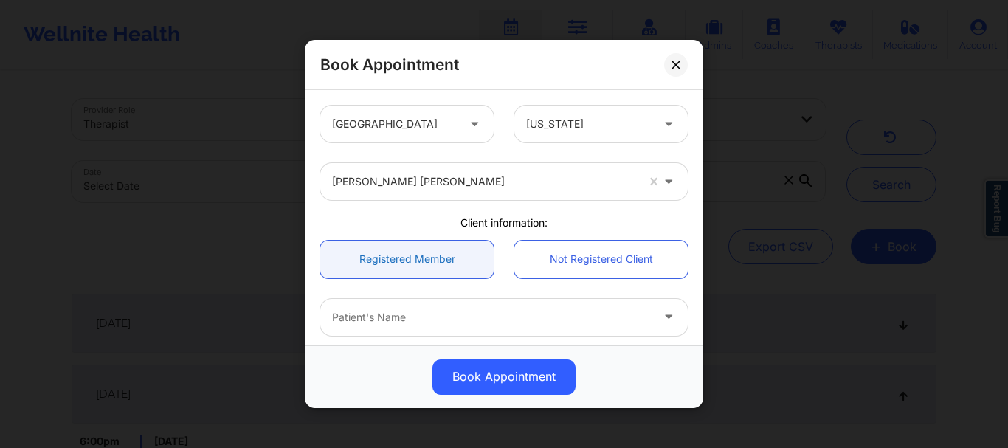
click at [443, 264] on link "Registered Member" at bounding box center [406, 260] width 173 height 38
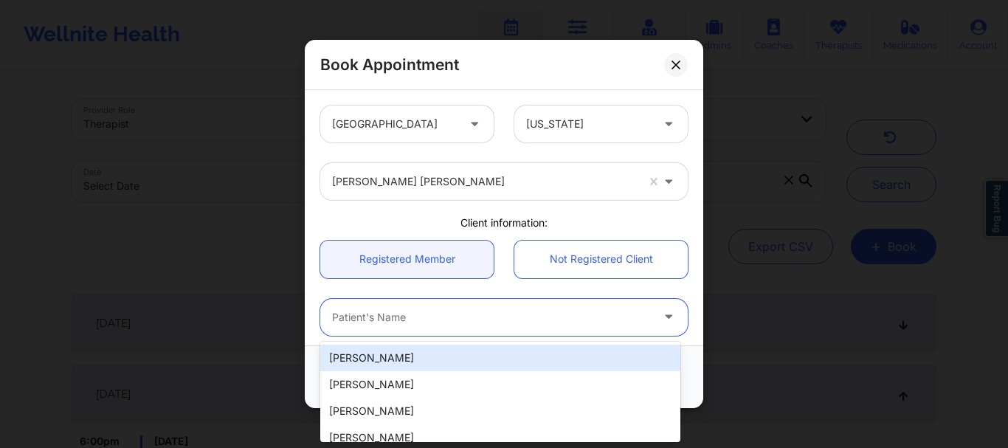
click at [454, 318] on div at bounding box center [491, 318] width 319 height 18
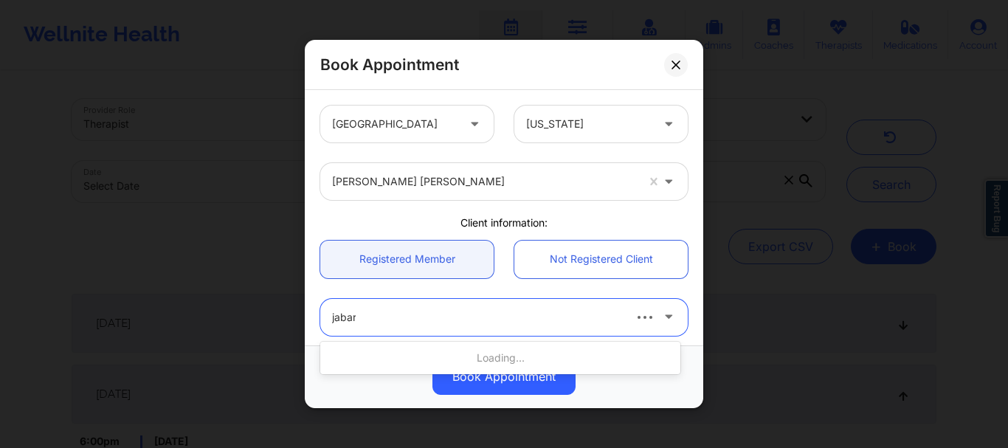
type input "jabari"
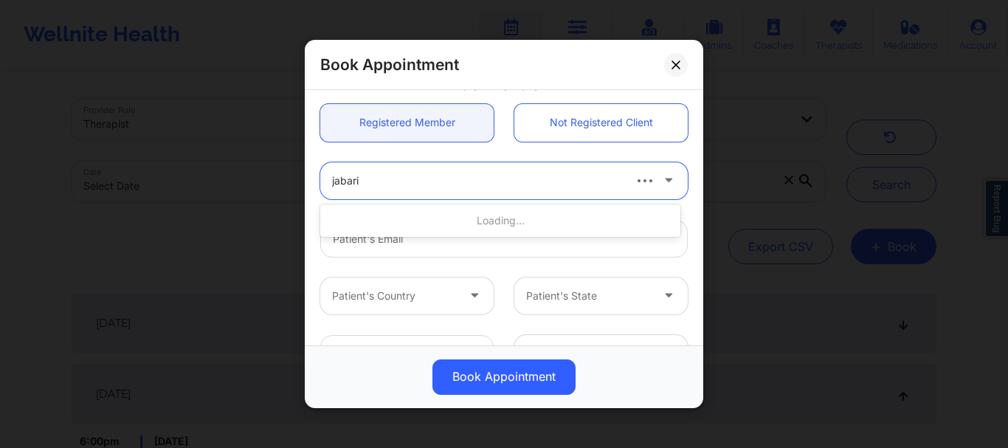
scroll to position [137, 0]
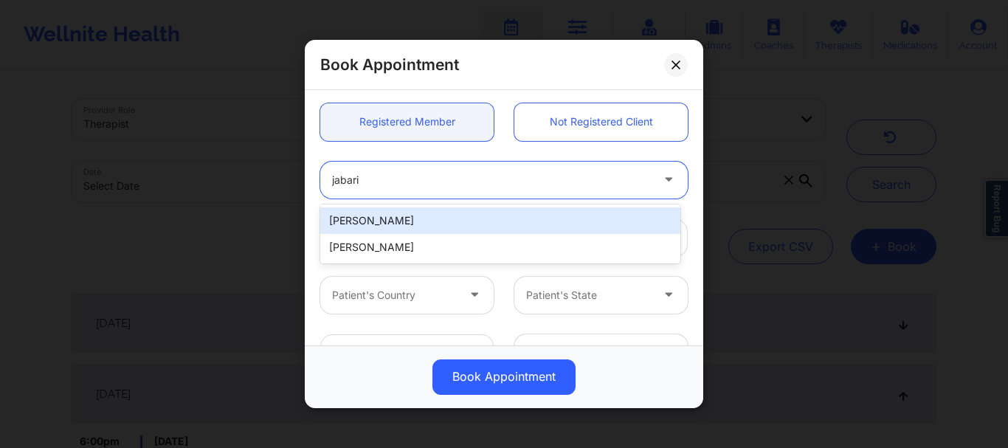
click at [456, 224] on div "[PERSON_NAME]" at bounding box center [500, 220] width 360 height 27
type input "[DOMAIN_NAME][EMAIL_ADDRESS][DOMAIN_NAME]"
type input "[PHONE_NUMBER]"
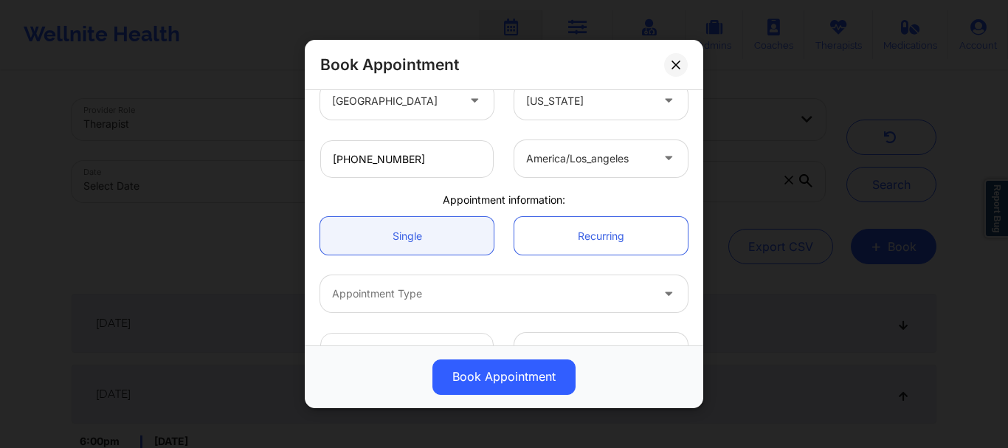
scroll to position [371, 0]
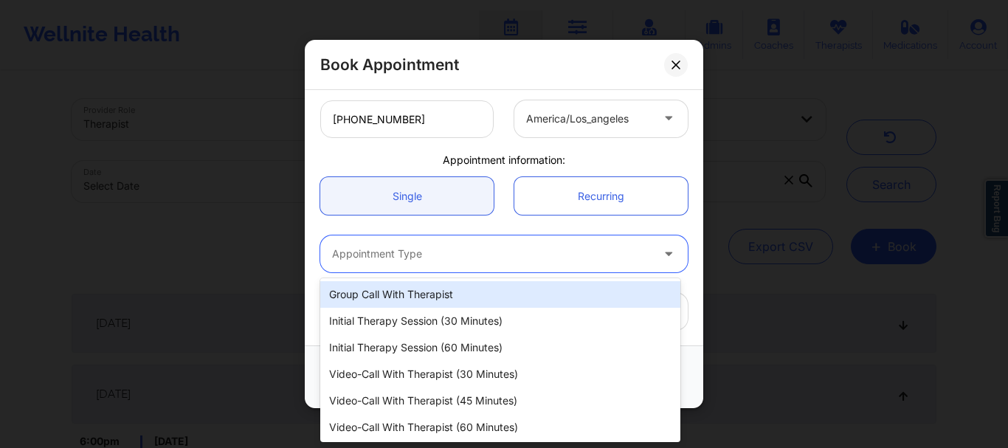
click at [453, 259] on div at bounding box center [491, 255] width 319 height 18
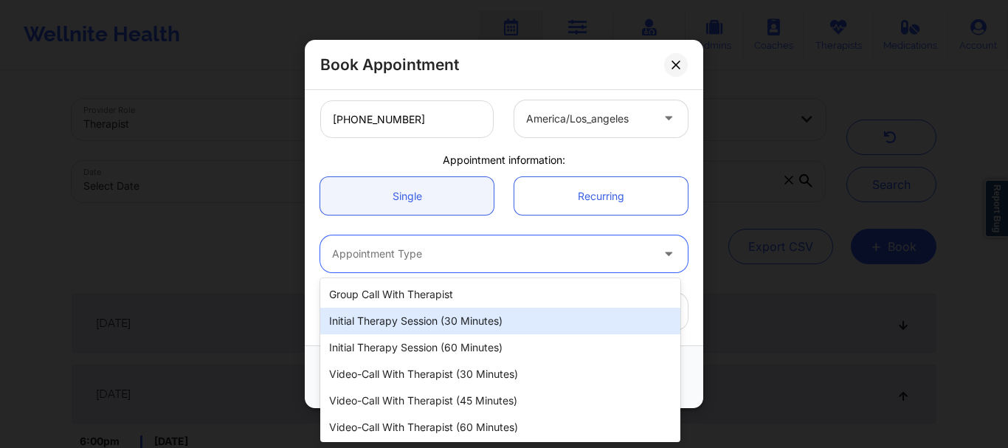
click at [438, 331] on div "Initial Therapy Session (30 minutes)" at bounding box center [500, 321] width 360 height 27
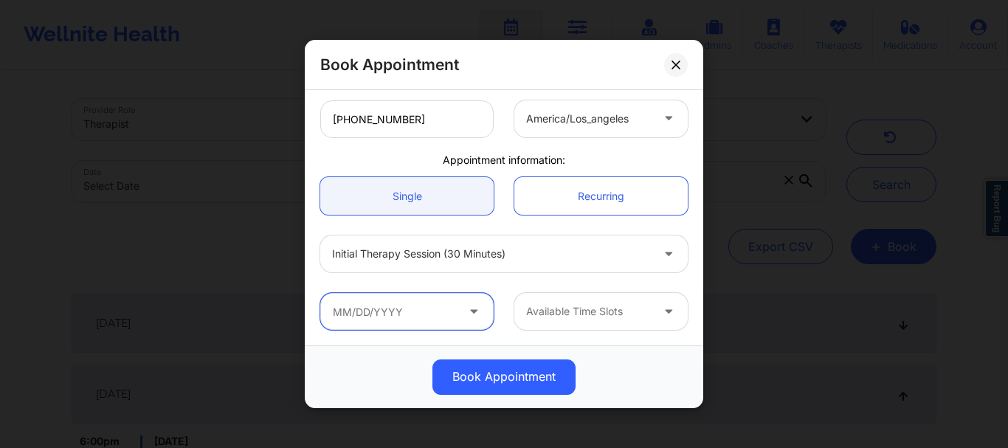
click at [429, 317] on input "text" at bounding box center [406, 311] width 173 height 37
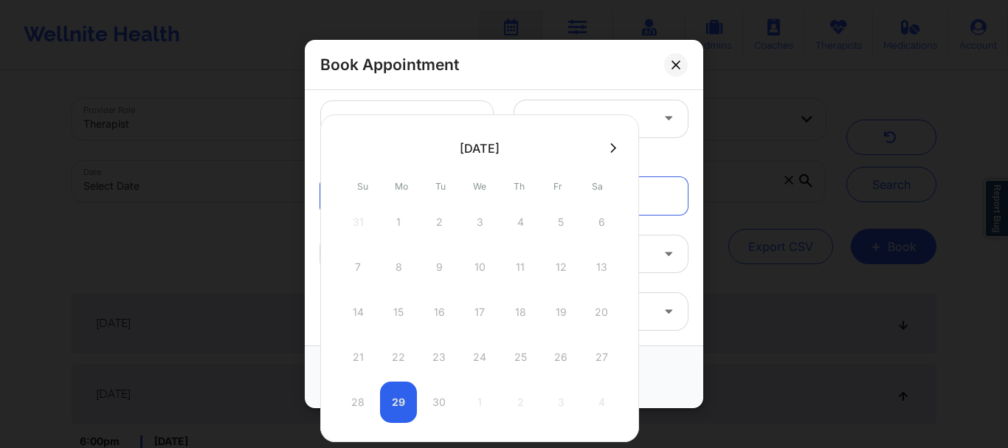
click at [613, 148] on icon at bounding box center [614, 147] width 6 height 11
click at [521, 221] on div "2" at bounding box center [520, 222] width 37 height 41
type input "10/02/2025"
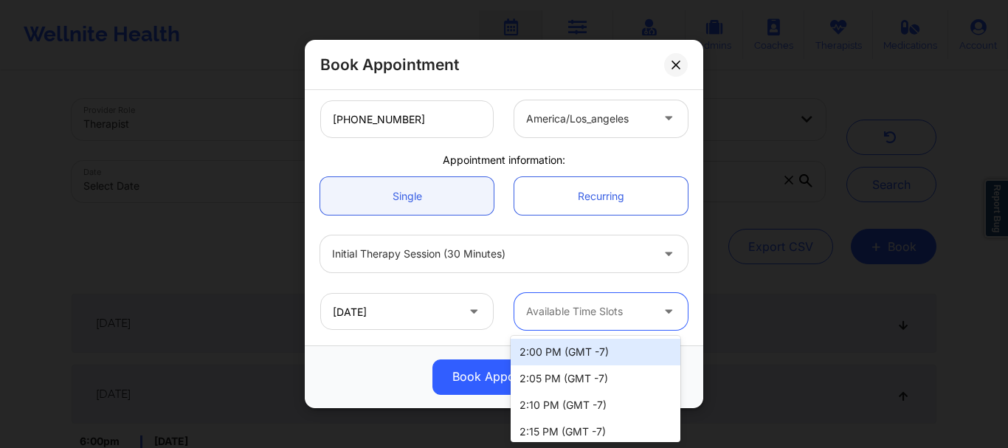
click at [590, 330] on div "Available Time Slots" at bounding box center [584, 311] width 138 height 37
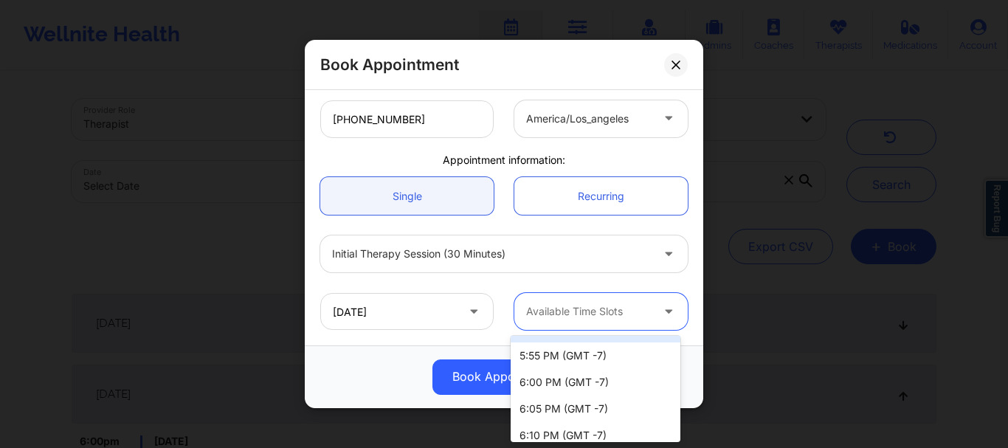
scroll to position [794, 0]
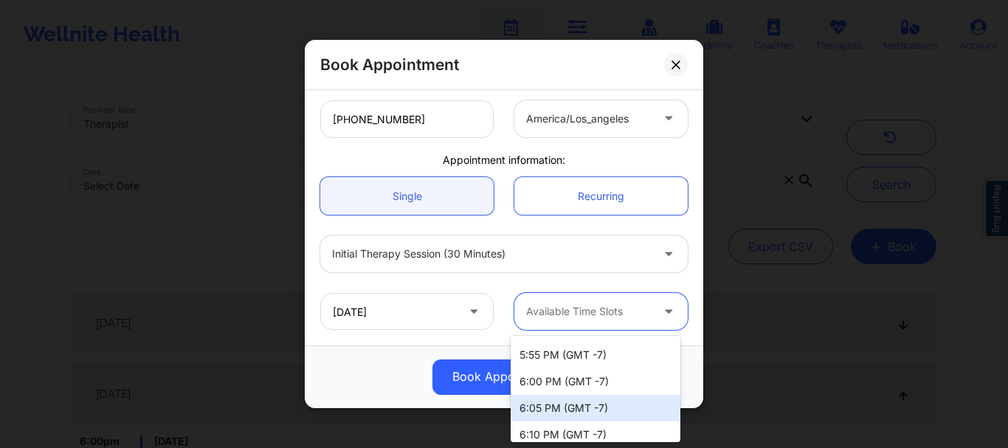
click at [553, 410] on div "6:05 PM (GMT -7)" at bounding box center [596, 408] width 170 height 27
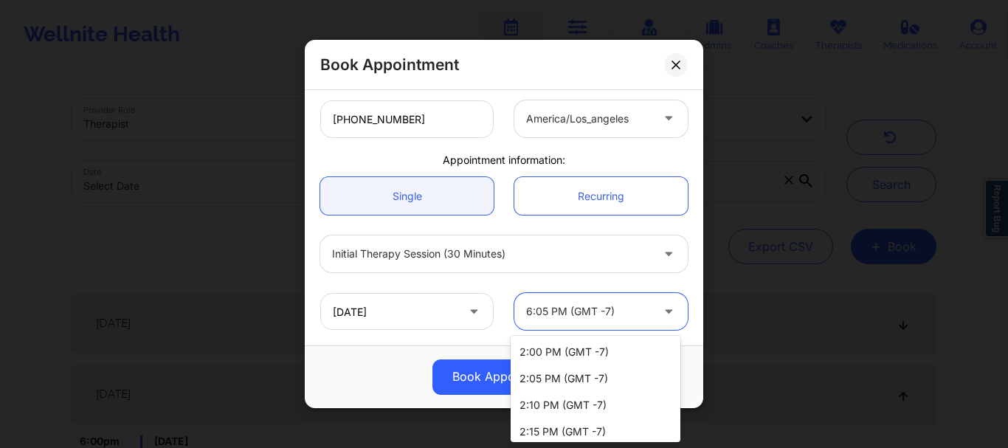
click at [571, 300] on div "6:05 PM (GMT -7)" at bounding box center [588, 311] width 125 height 37
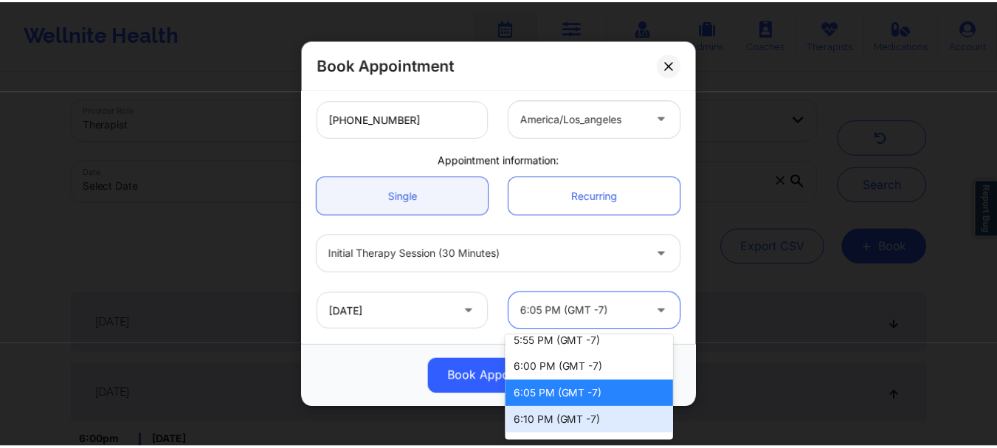
scroll to position [807, 0]
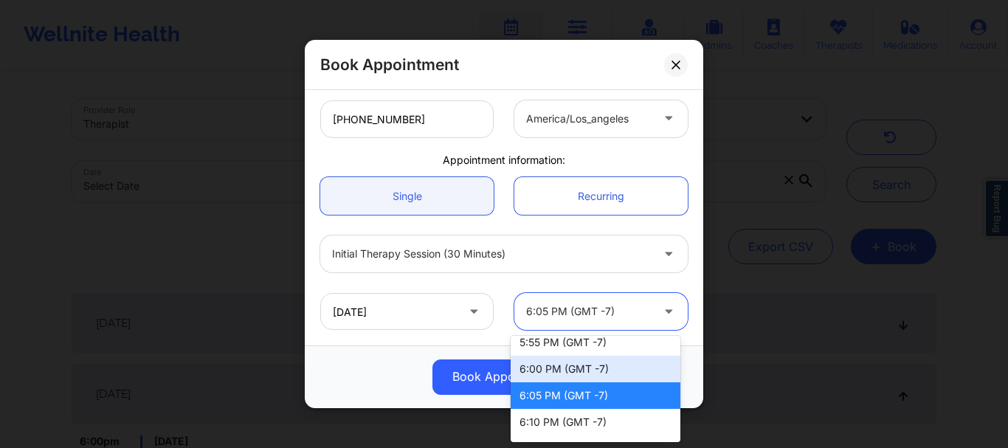
click at [563, 370] on div "6:00 PM (GMT -7)" at bounding box center [596, 369] width 170 height 27
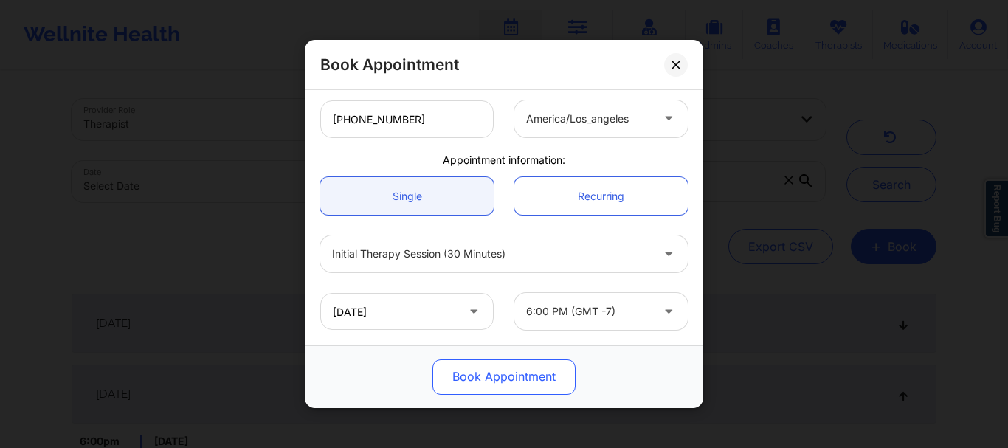
click at [511, 373] on button "Book Appointment" at bounding box center [504, 377] width 143 height 35
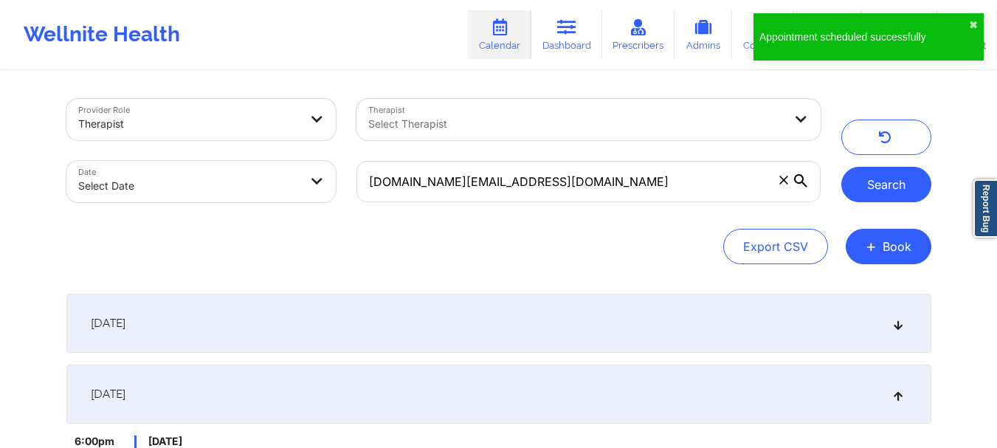
click at [858, 182] on button "Search" at bounding box center [887, 184] width 90 height 35
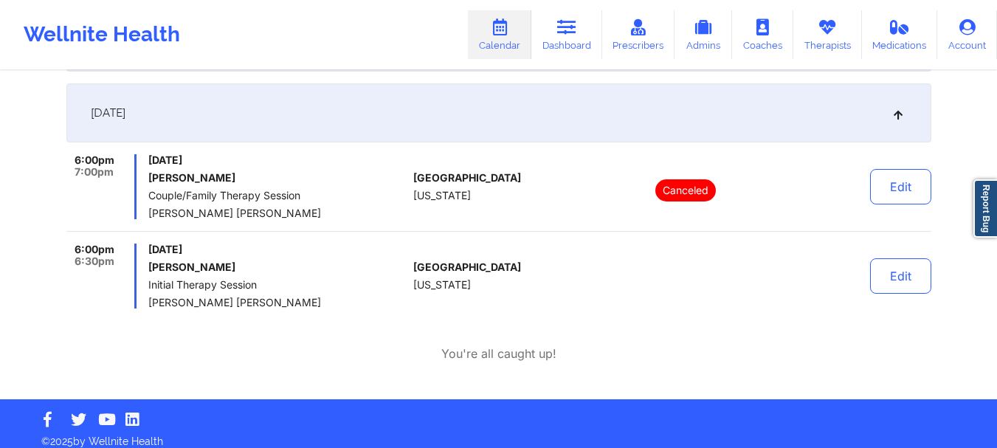
scroll to position [282, 0]
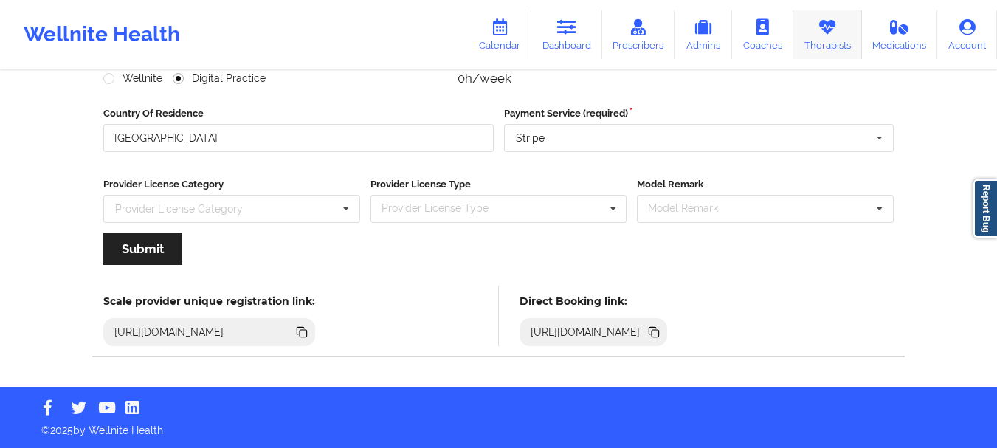
click at [821, 16] on link "Therapists" at bounding box center [828, 34] width 69 height 49
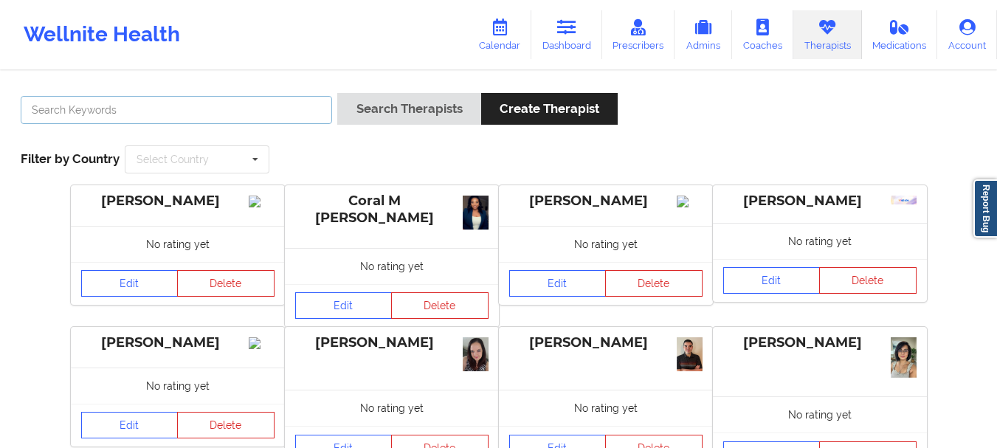
click at [244, 106] on input "text" at bounding box center [177, 110] width 312 height 28
type input "[PERSON_NAME]"
click at [337, 93] on button "Search Therapists" at bounding box center [408, 109] width 143 height 32
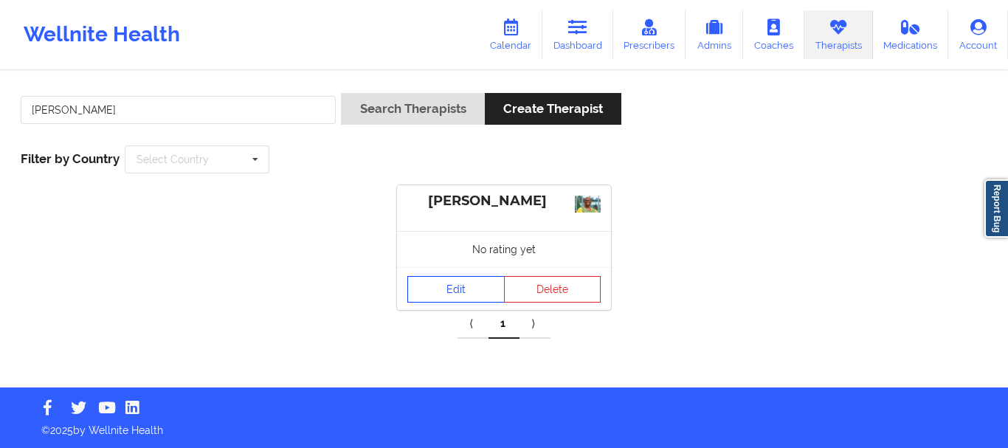
click at [465, 294] on link "Edit" at bounding box center [456, 289] width 97 height 27
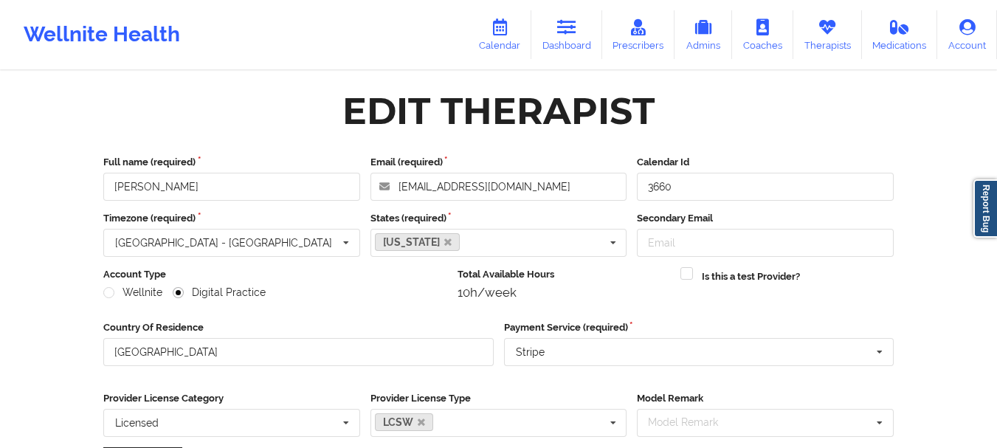
scroll to position [285, 0]
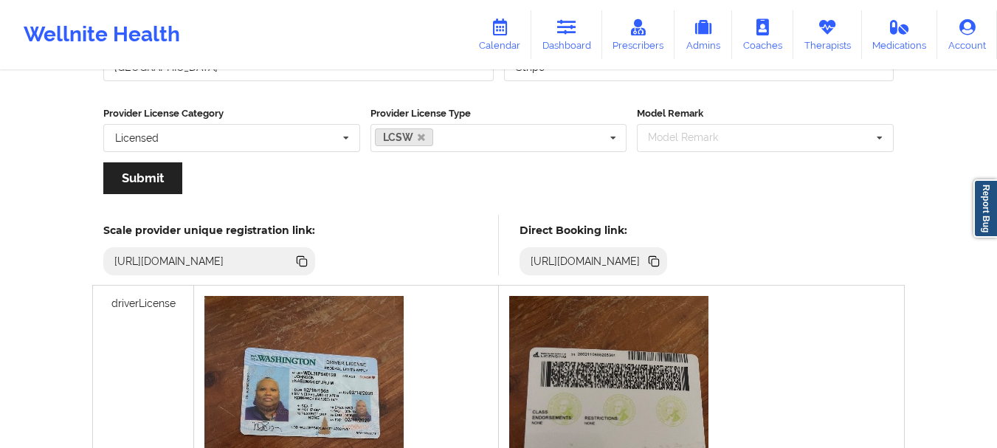
click at [659, 264] on icon at bounding box center [655, 262] width 7 height 7
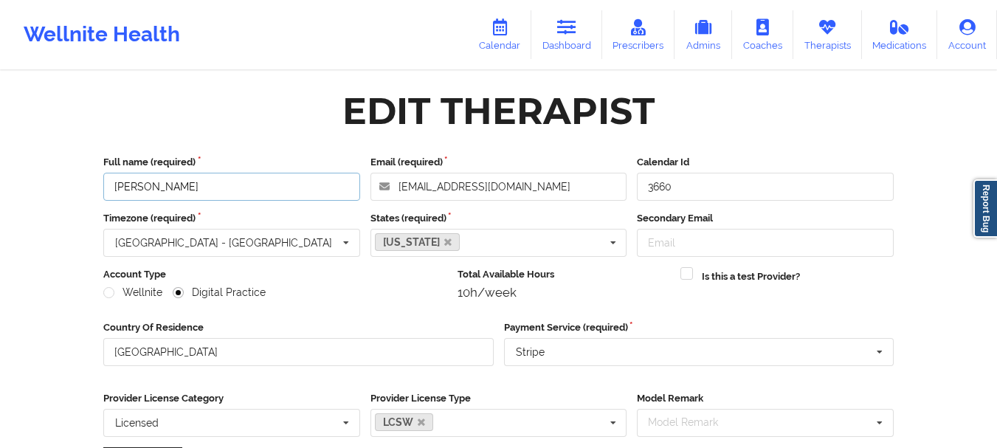
drag, startPoint x: 237, startPoint y: 195, endPoint x: 186, endPoint y: 191, distance: 51.1
click at [114, 182] on input "[PERSON_NAME]" at bounding box center [231, 187] width 257 height 28
click at [838, 49] on link "Therapists" at bounding box center [828, 34] width 69 height 49
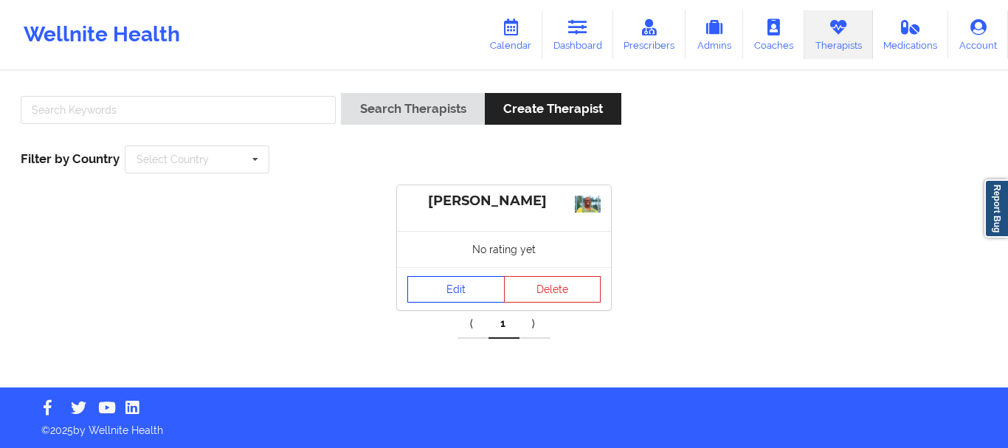
click at [444, 295] on link "Edit" at bounding box center [456, 289] width 97 height 27
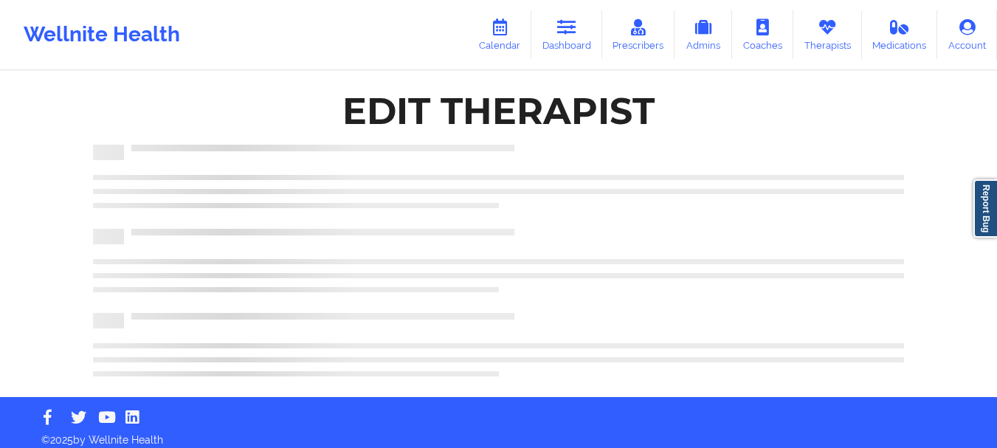
drag, startPoint x: 483, startPoint y: 295, endPoint x: 620, endPoint y: 252, distance: 143.8
click at [483, 295] on div "Edit Therapist" at bounding box center [499, 235] width 832 height 304
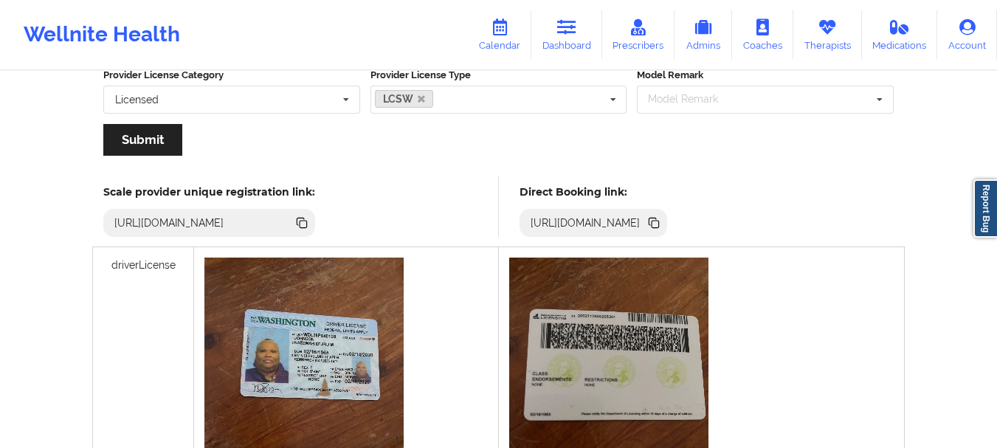
scroll to position [323, 0]
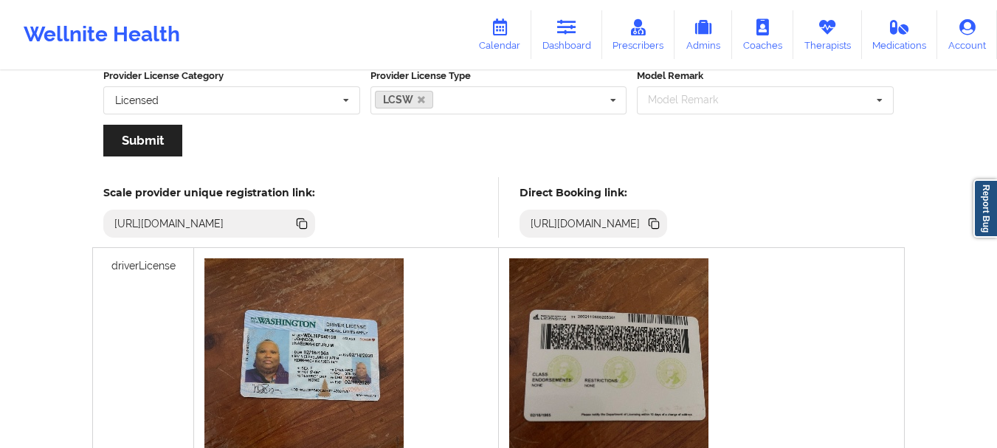
click at [659, 228] on icon at bounding box center [655, 224] width 7 height 7
